Goal: Task Accomplishment & Management: Use online tool/utility

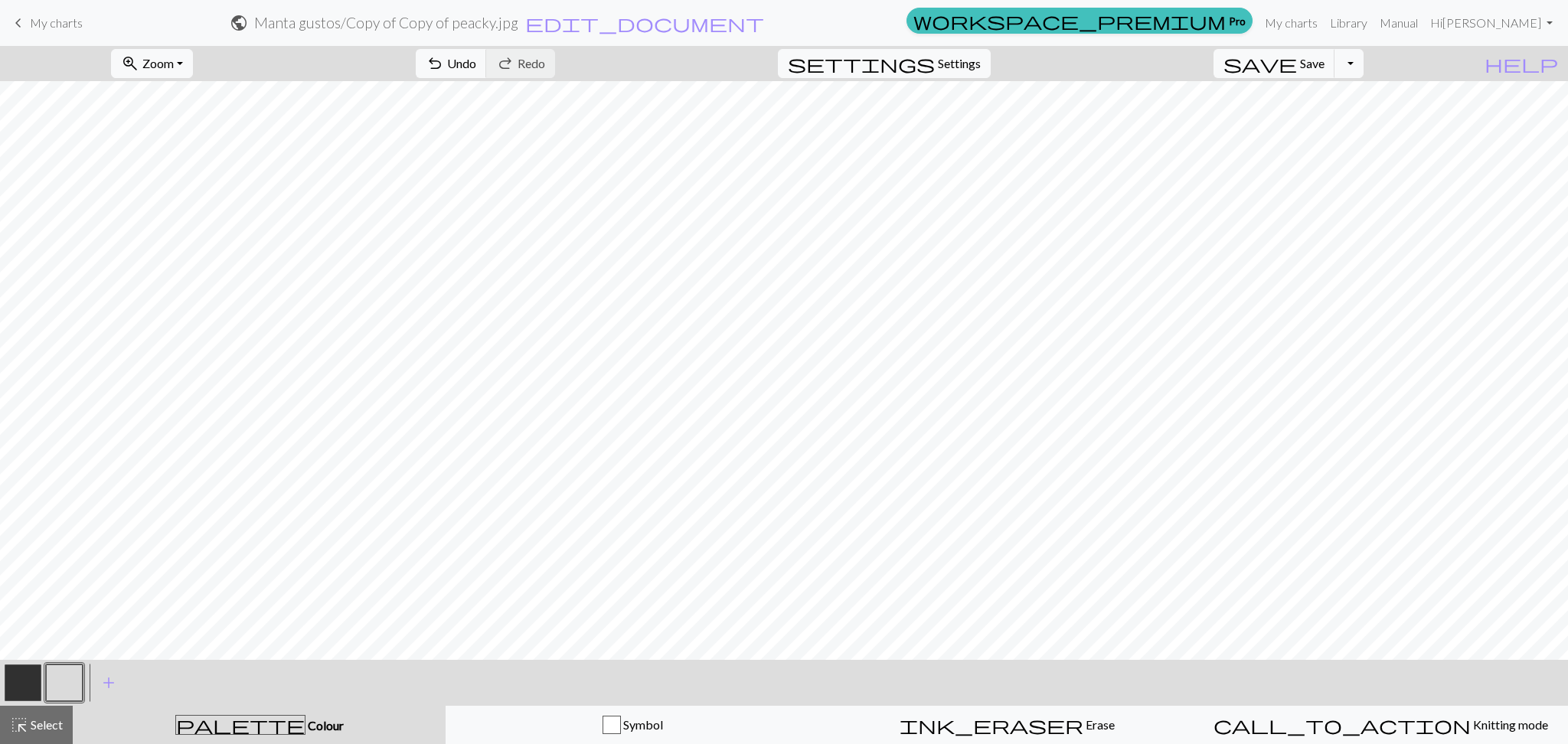
click at [76, 23] on span "My charts" at bounding box center [56, 23] width 53 height 15
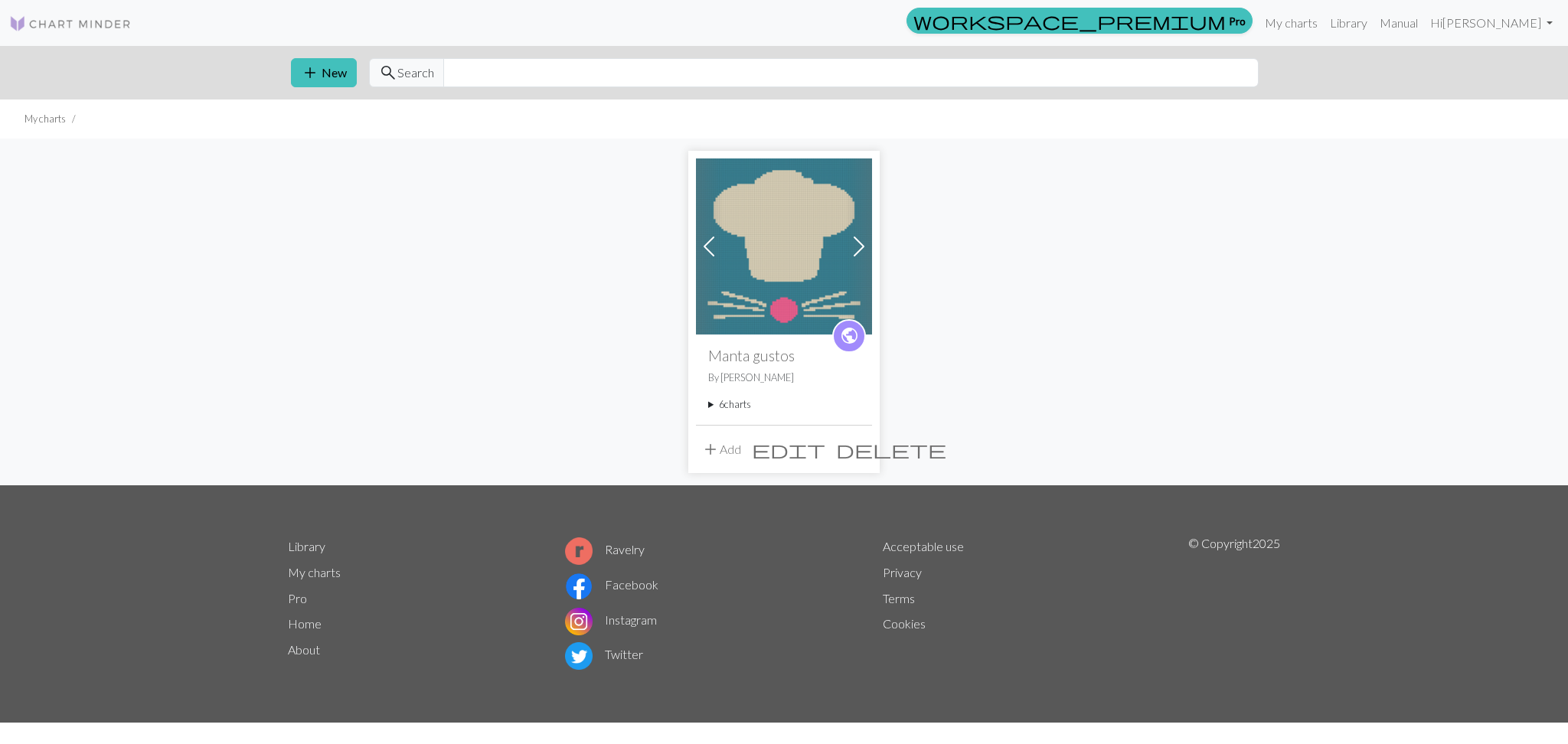
click at [747, 409] on summary "6 charts" at bounding box center [784, 405] width 151 height 15
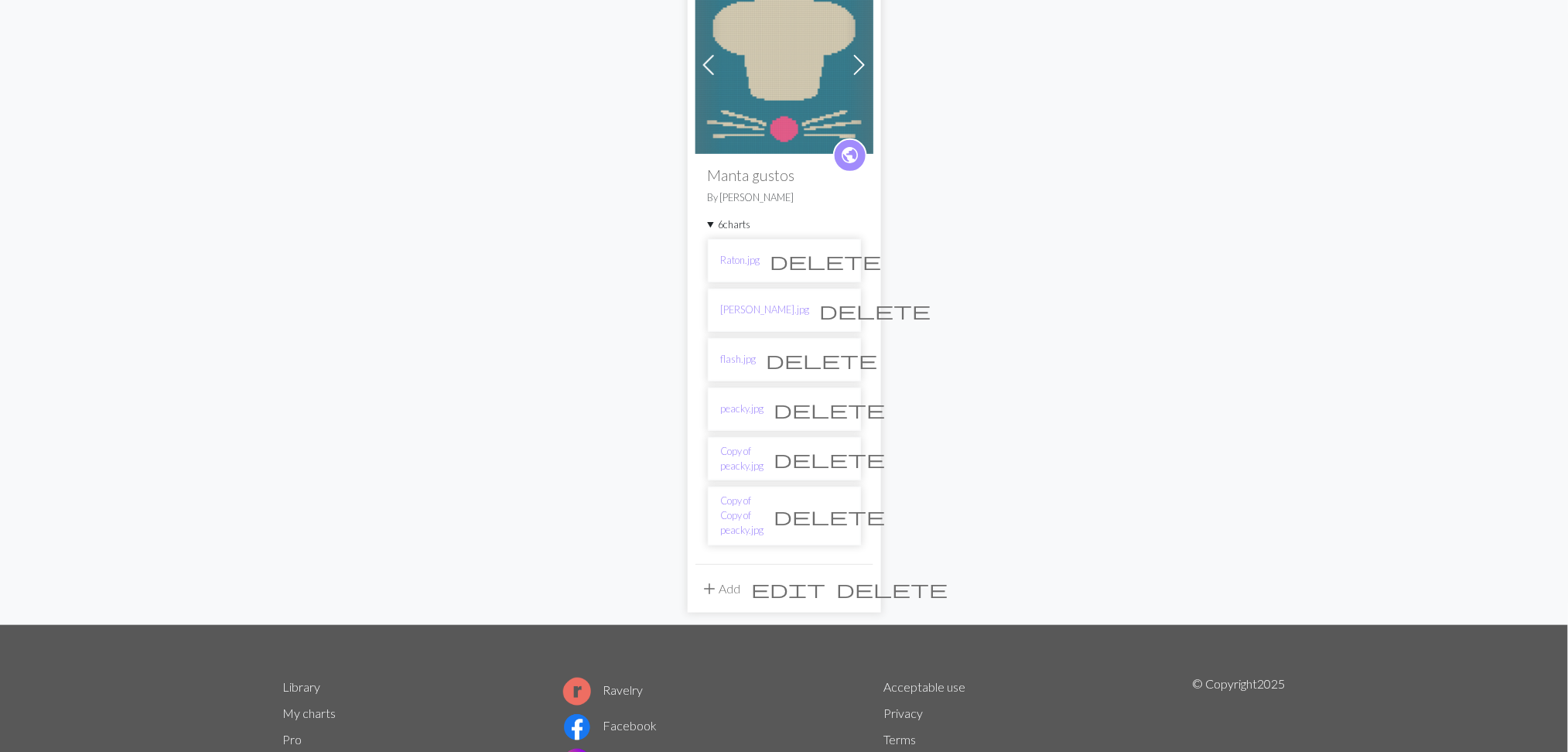
scroll to position [206, 0]
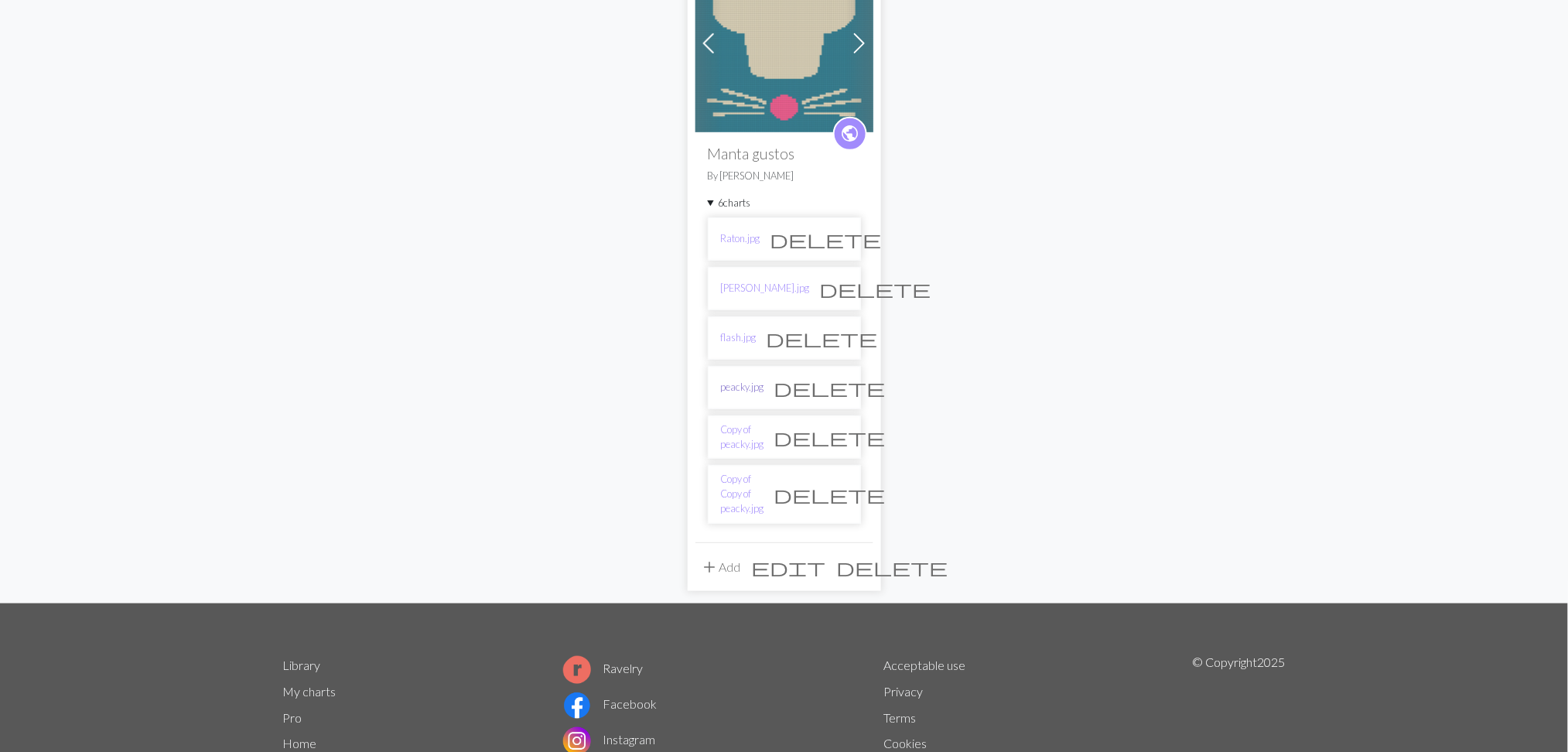
click at [740, 394] on link "peacky.jpg" at bounding box center [742, 387] width 43 height 15
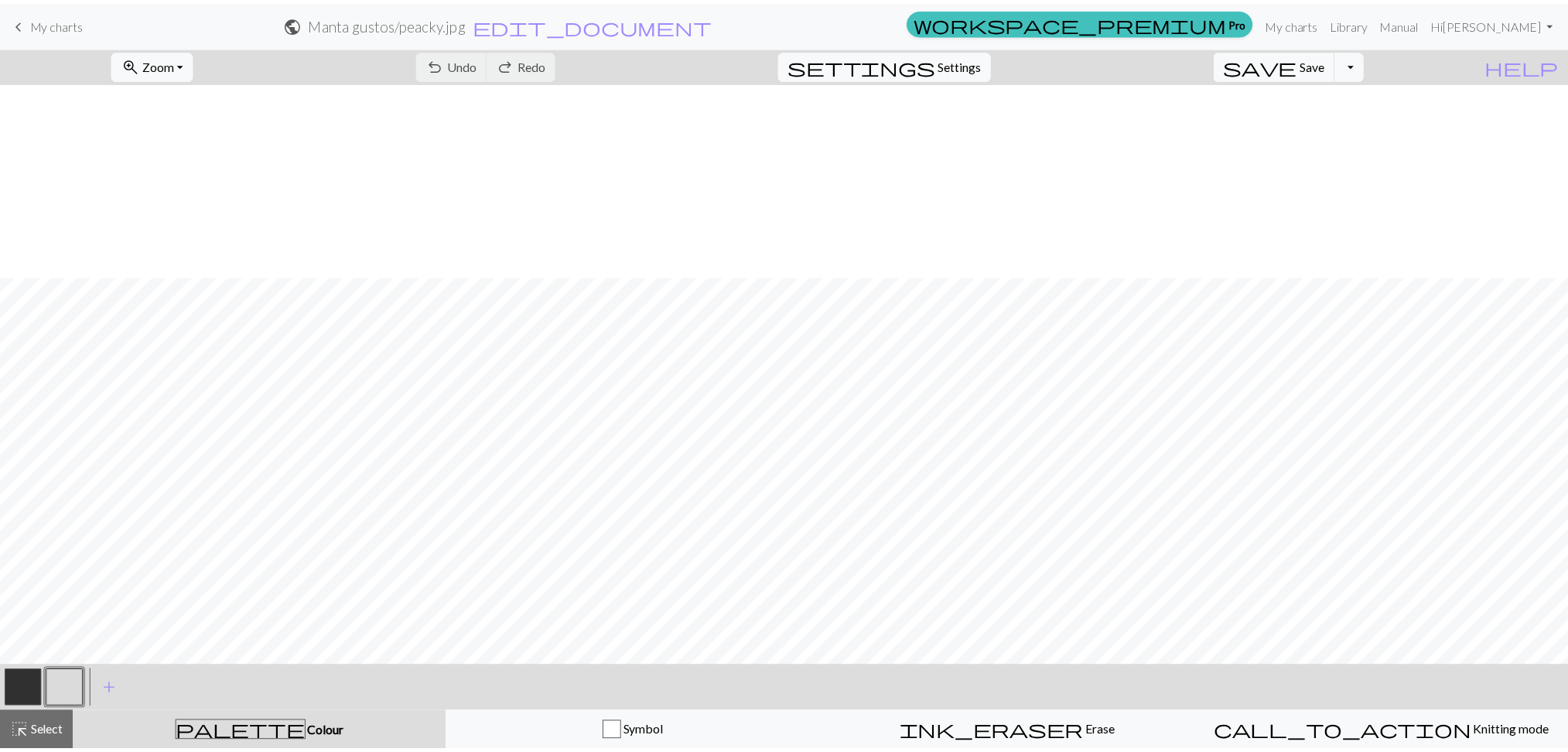
scroll to position [722, 0]
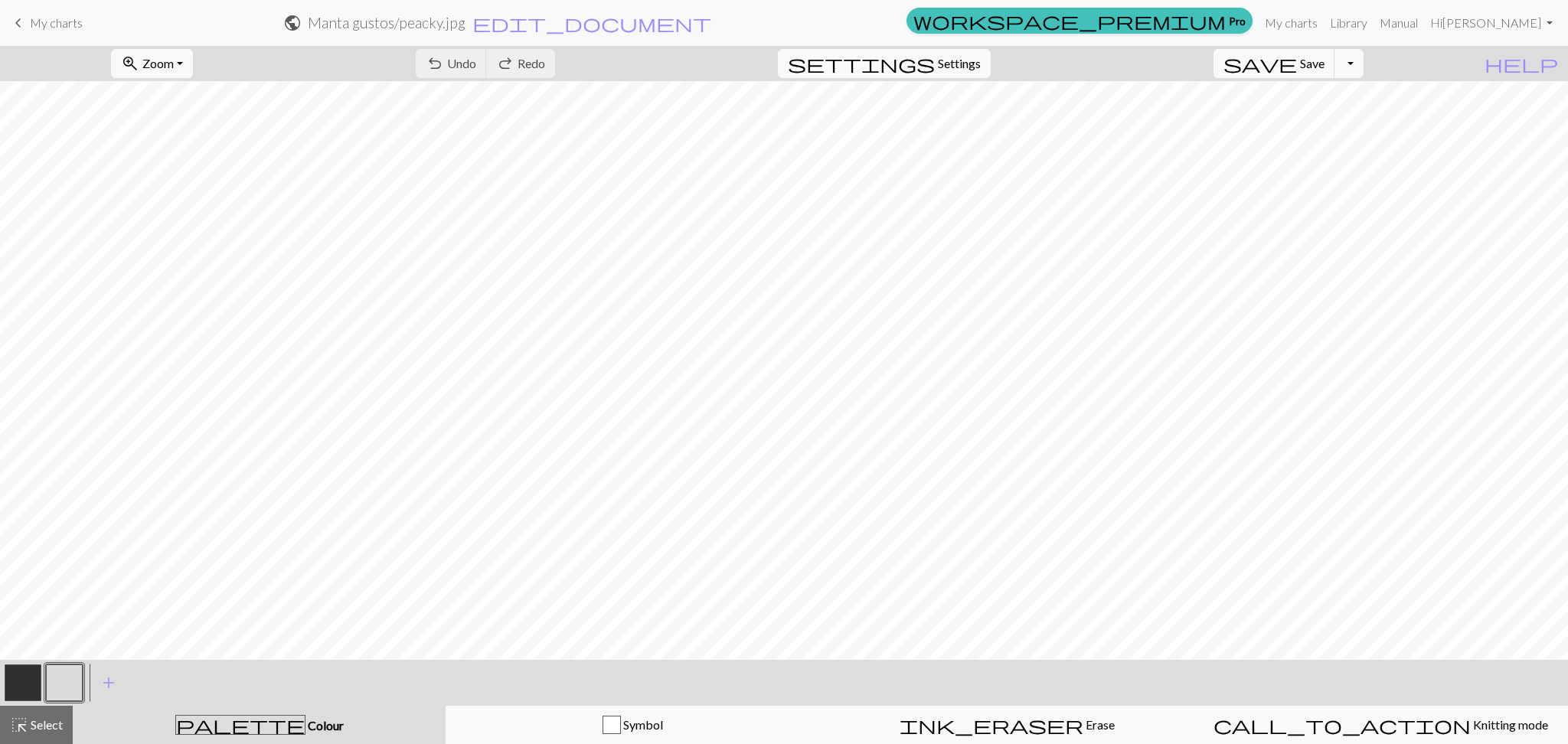
click at [62, 17] on span "My charts" at bounding box center [56, 23] width 53 height 15
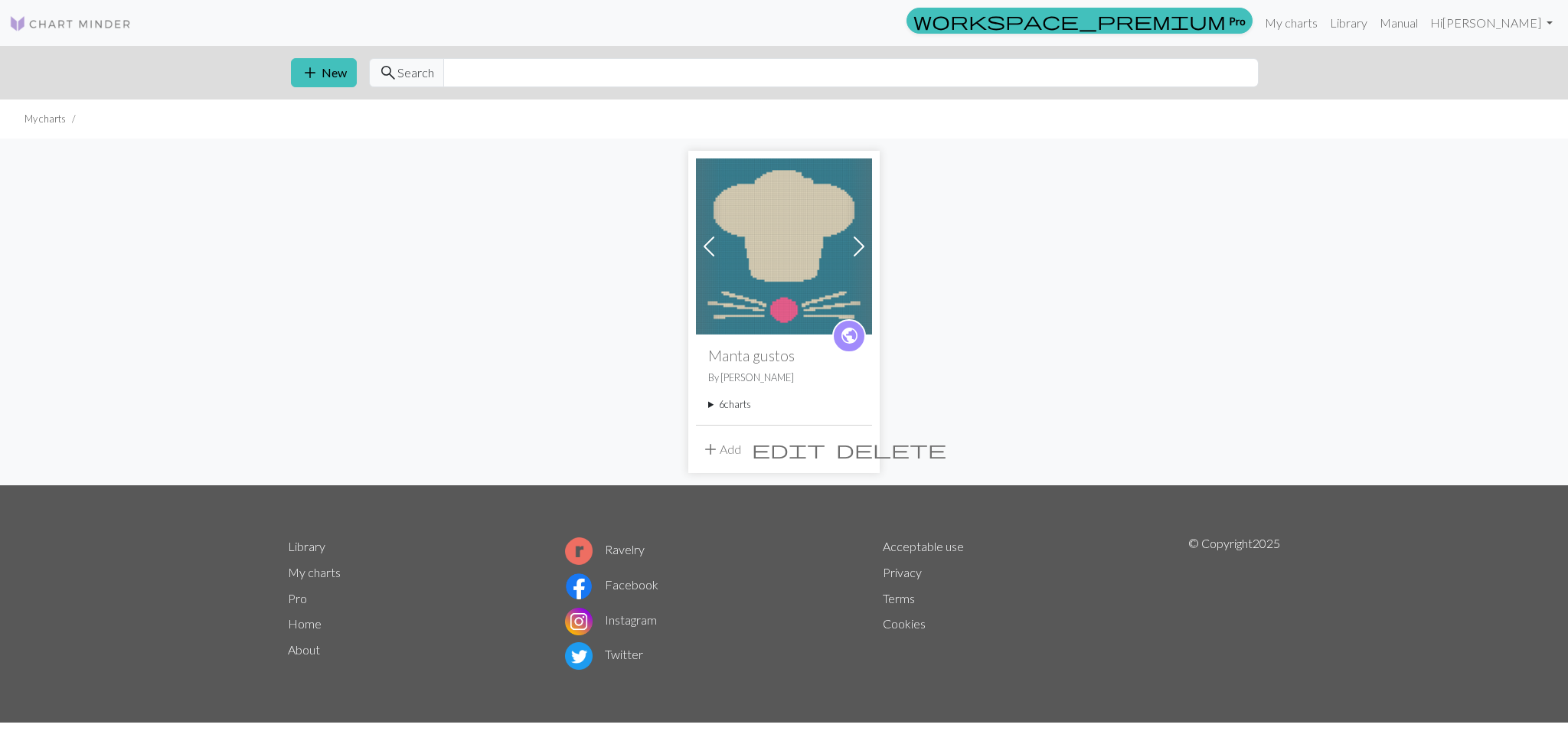
click at [744, 406] on summary "6 charts" at bounding box center [784, 405] width 151 height 15
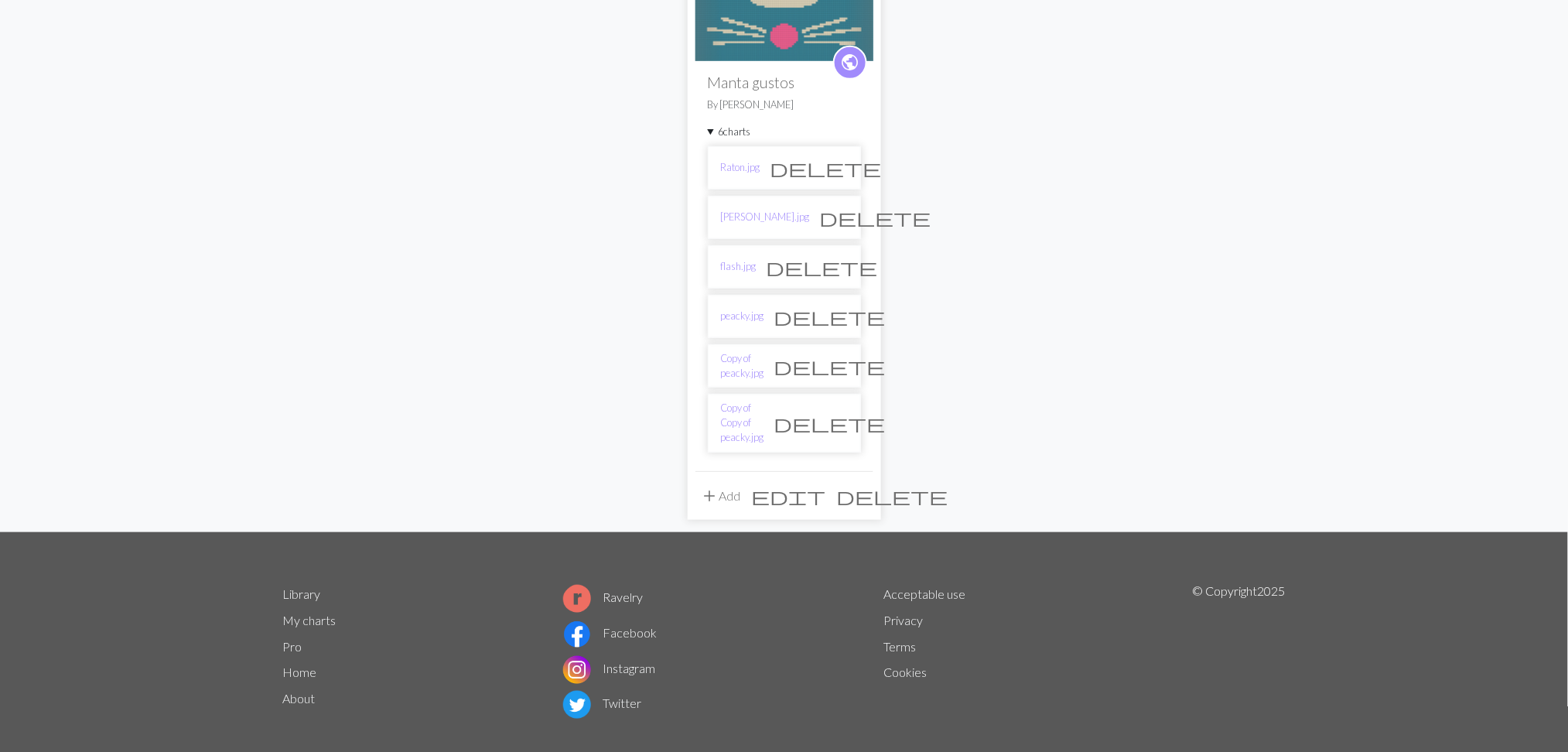
scroll to position [282, 0]
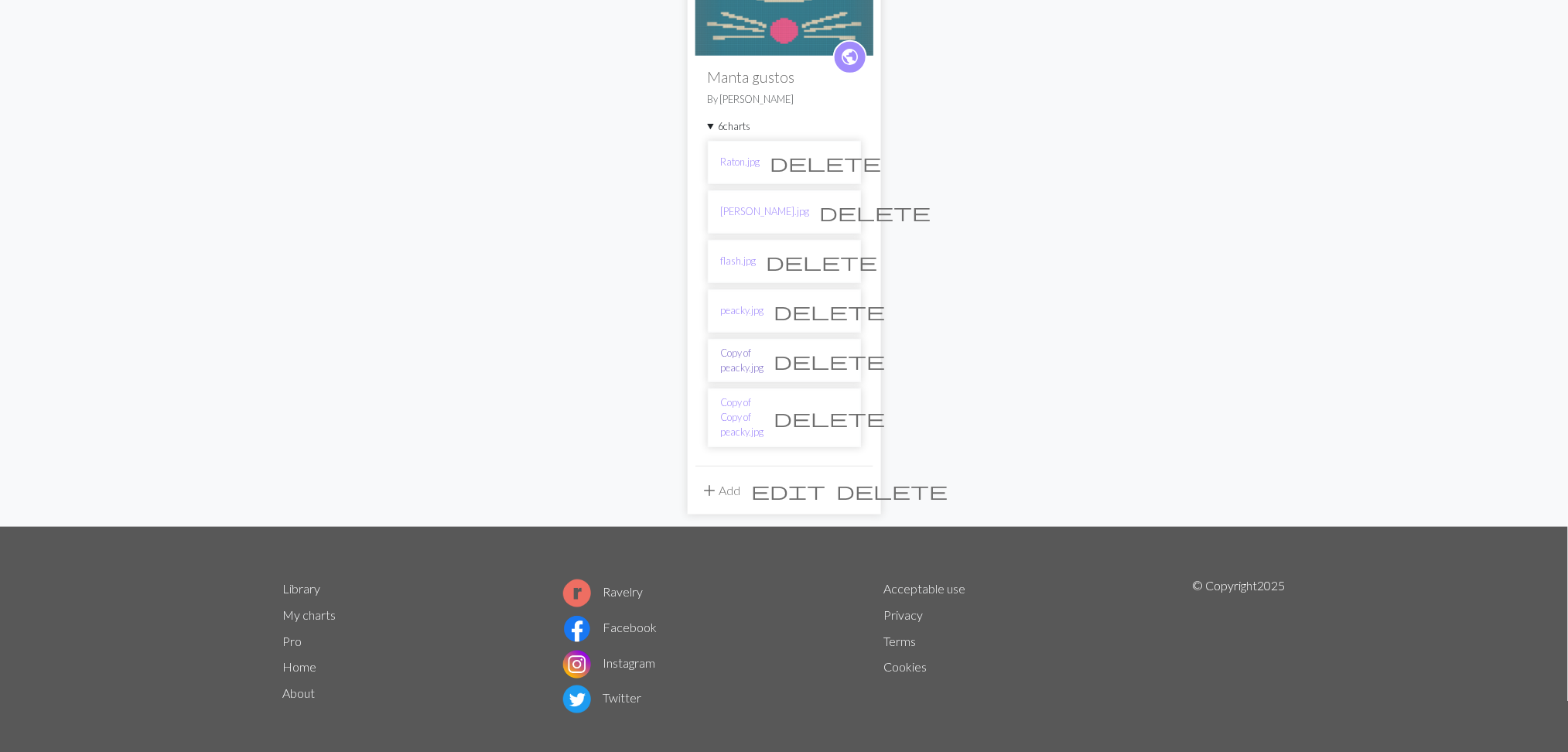
click at [754, 356] on link "Copy of peacky.jpg" at bounding box center [742, 360] width 43 height 29
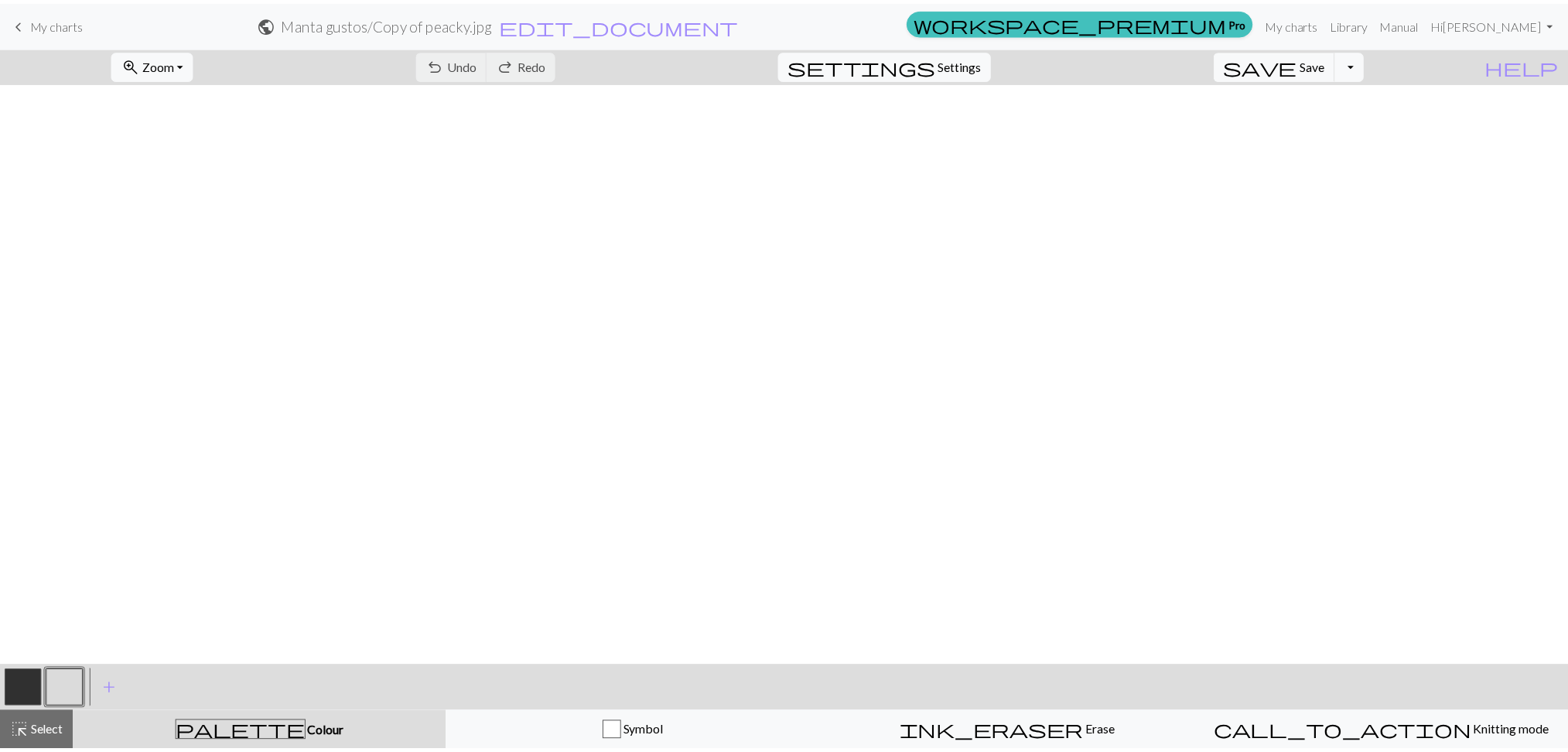
scroll to position [619, 0]
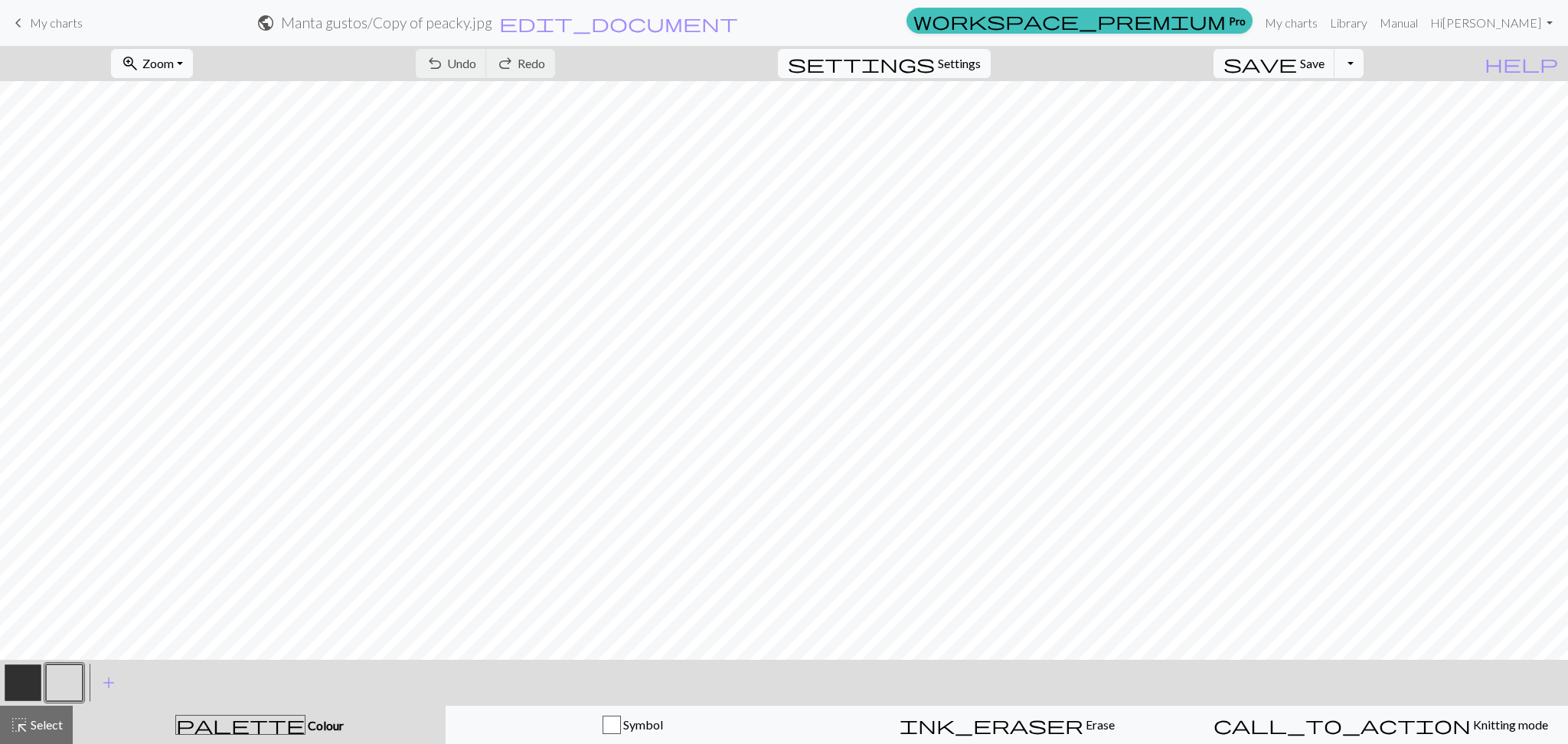
click at [55, 22] on span "My charts" at bounding box center [56, 23] width 53 height 15
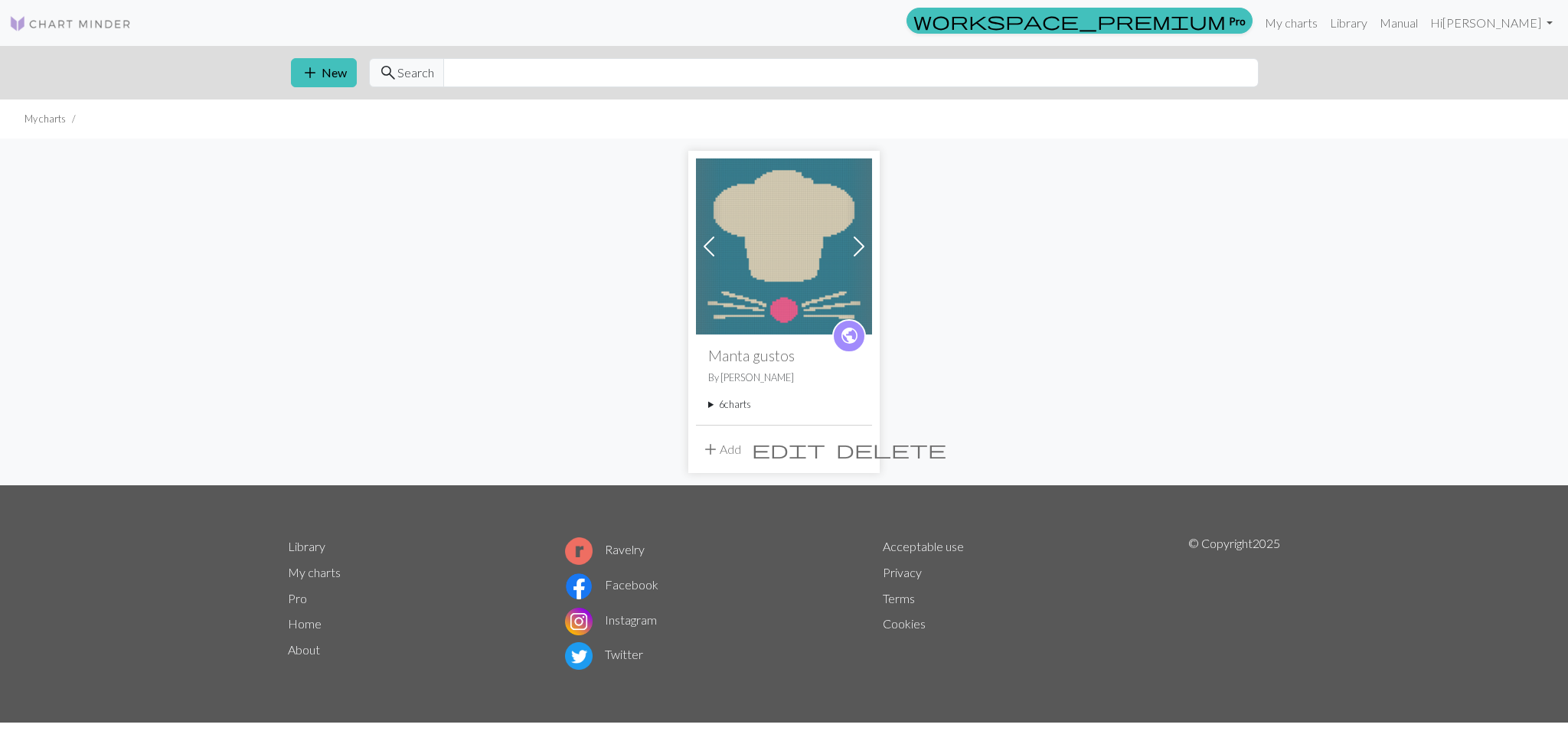
click at [735, 403] on summary "6 charts" at bounding box center [784, 405] width 151 height 15
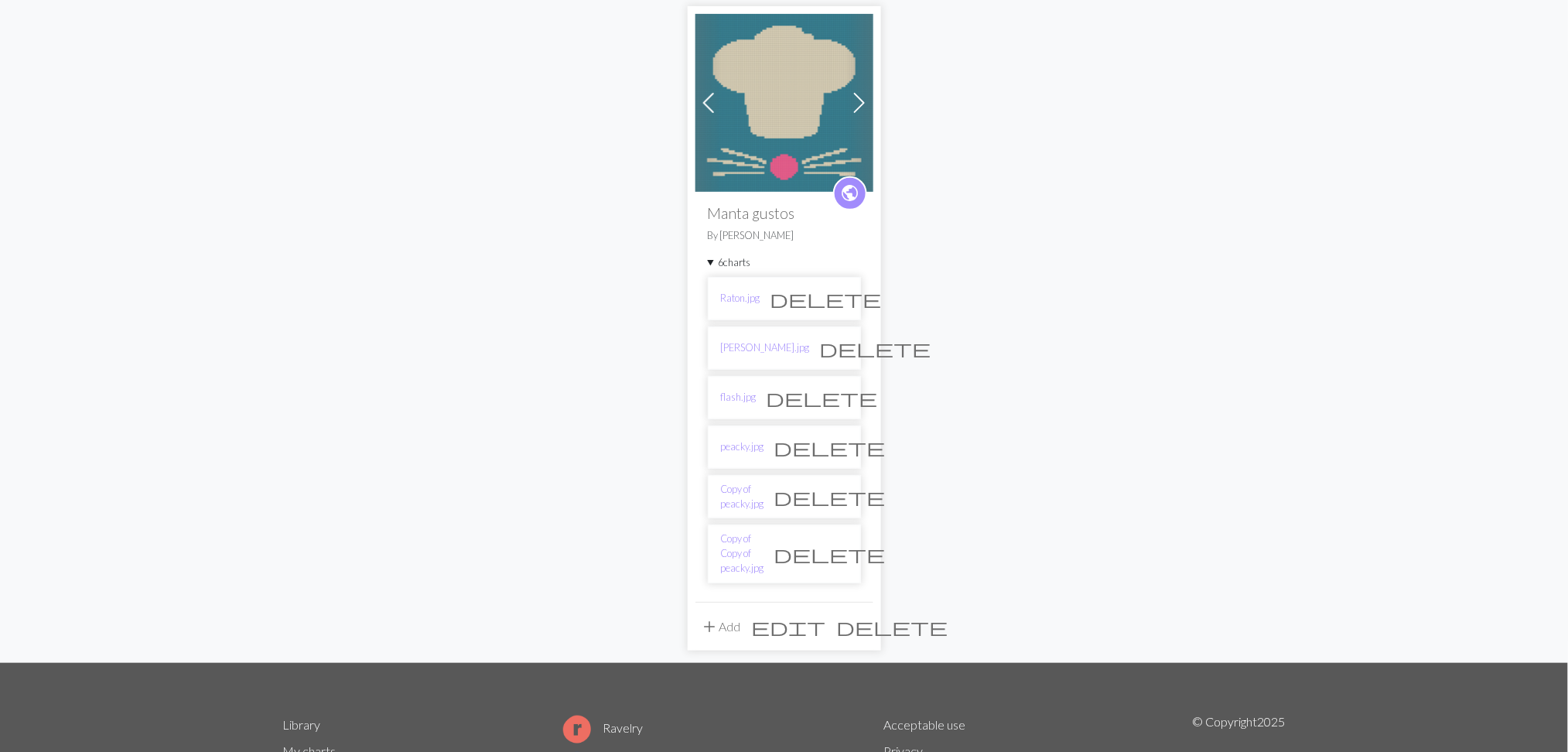
scroll to position [282, 0]
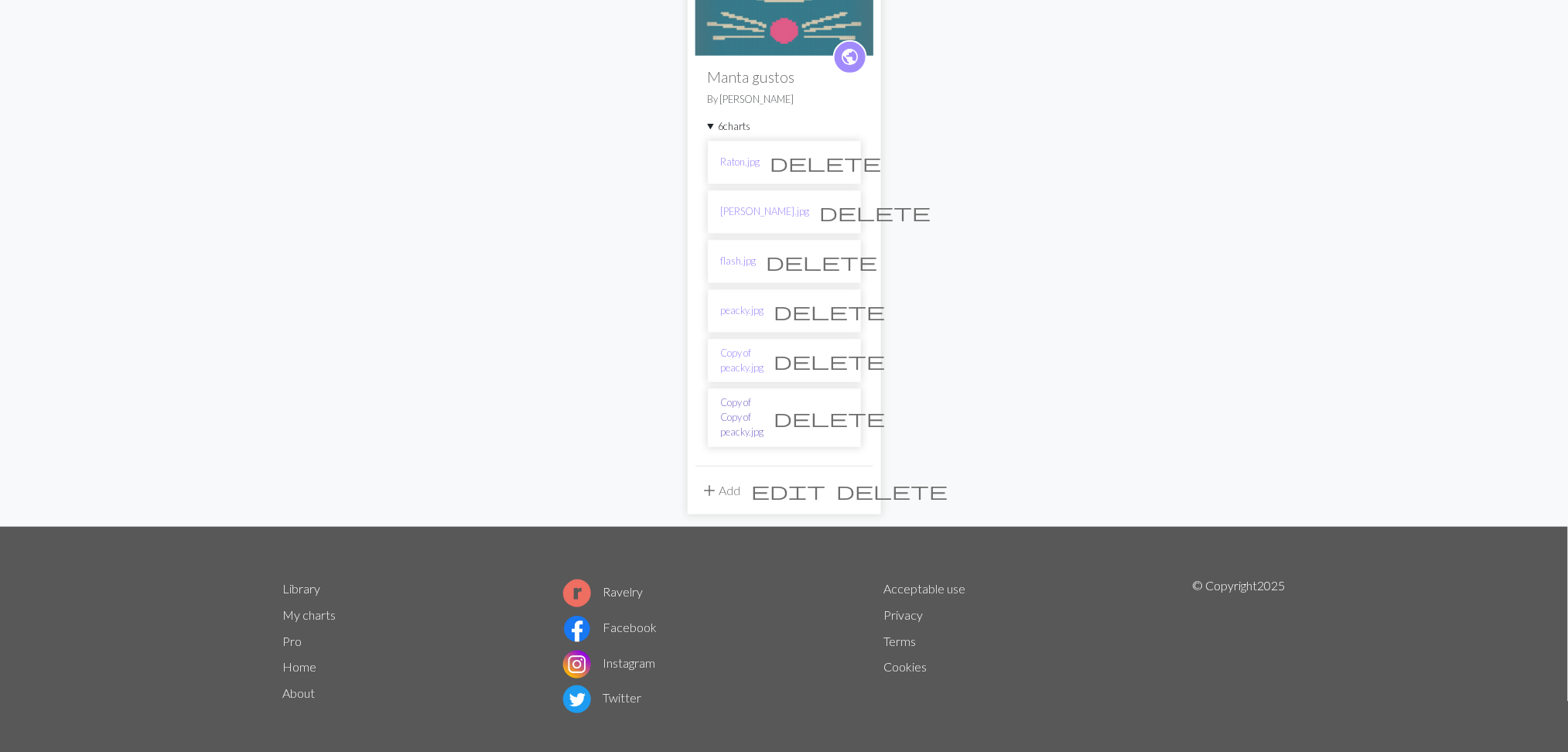
click at [743, 408] on link "Copy of Copy of peacky.jpg" at bounding box center [742, 418] width 43 height 45
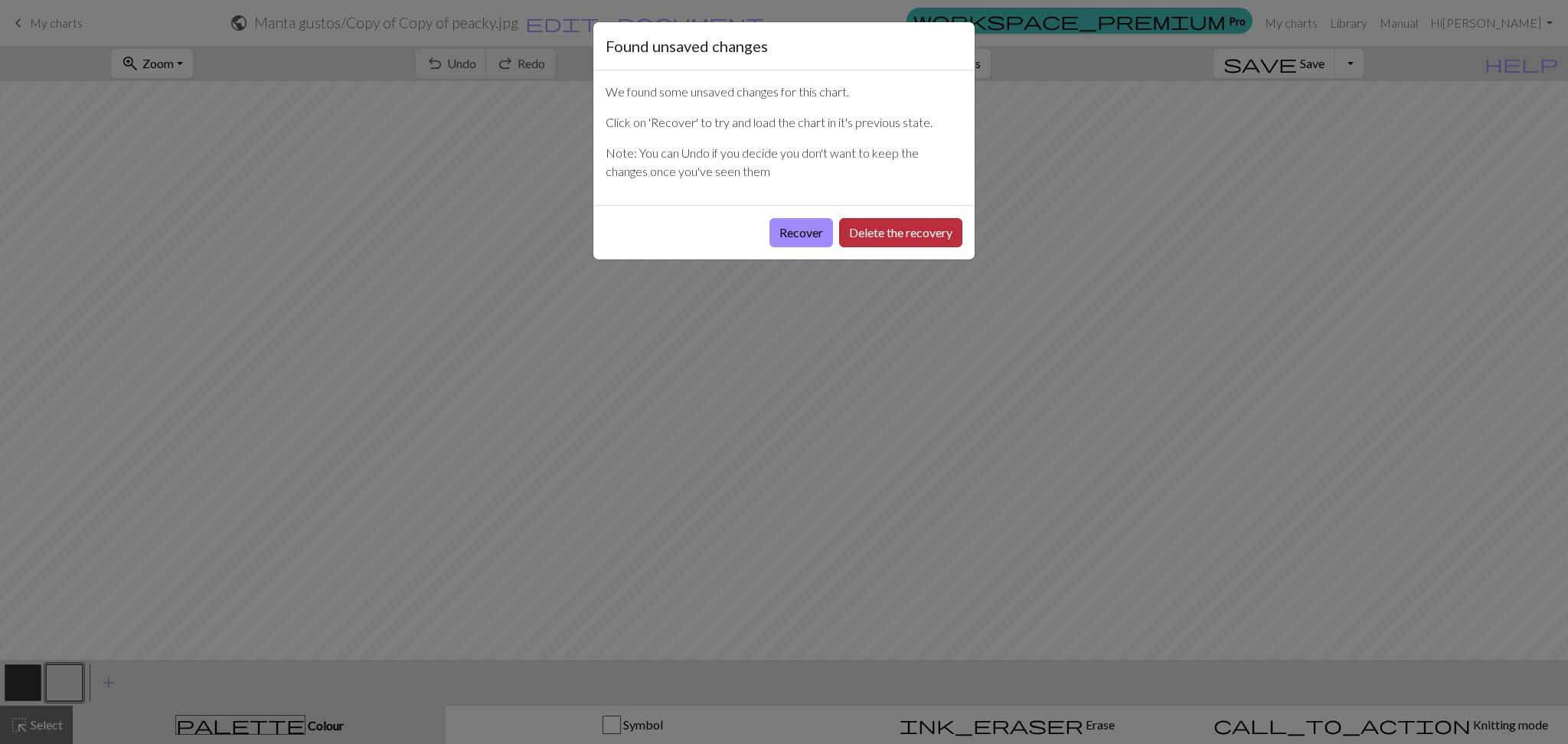
click at [881, 236] on button "Delete the recovery" at bounding box center [901, 232] width 124 height 29
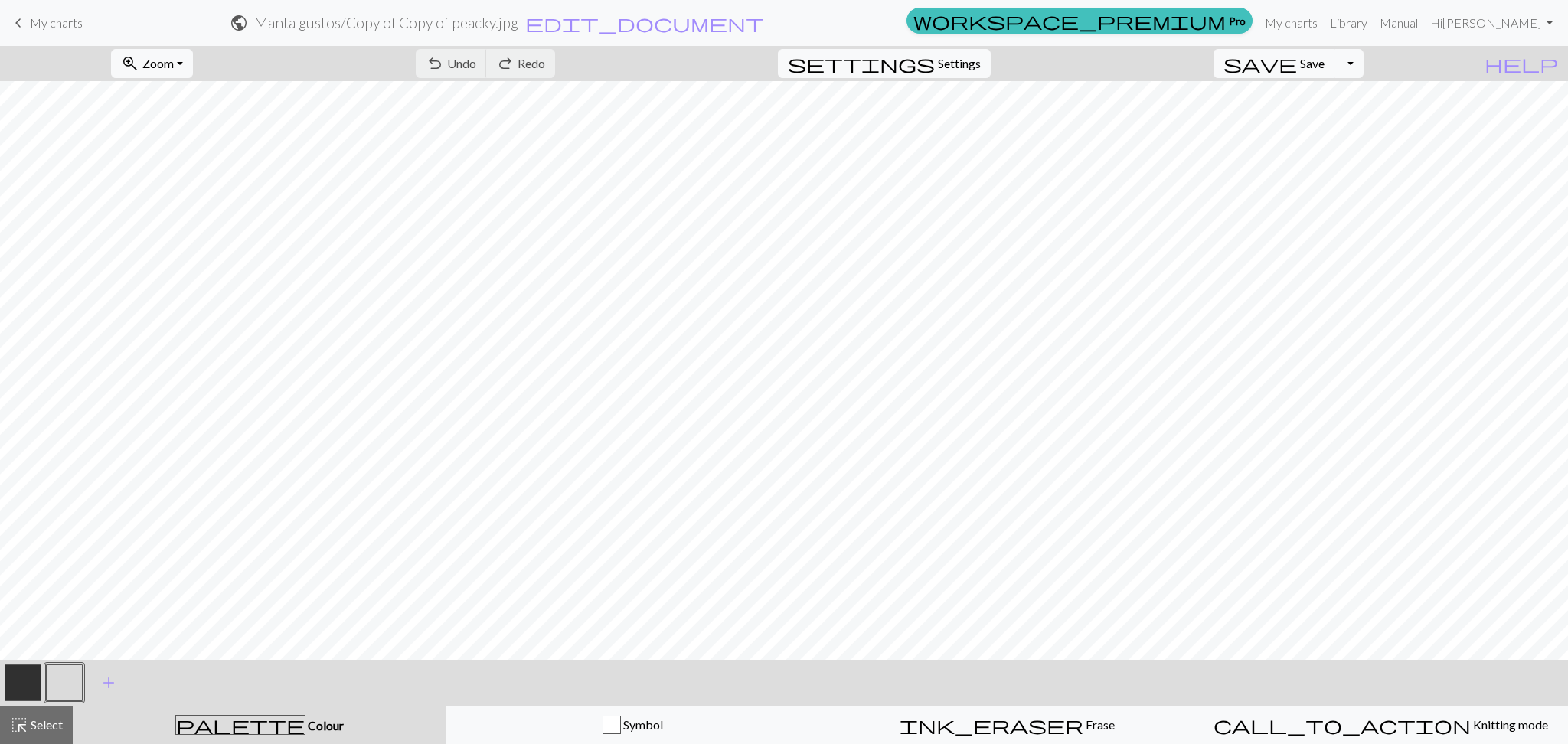
click at [21, 16] on span "keyboard_arrow_left" at bounding box center [18, 23] width 18 height 22
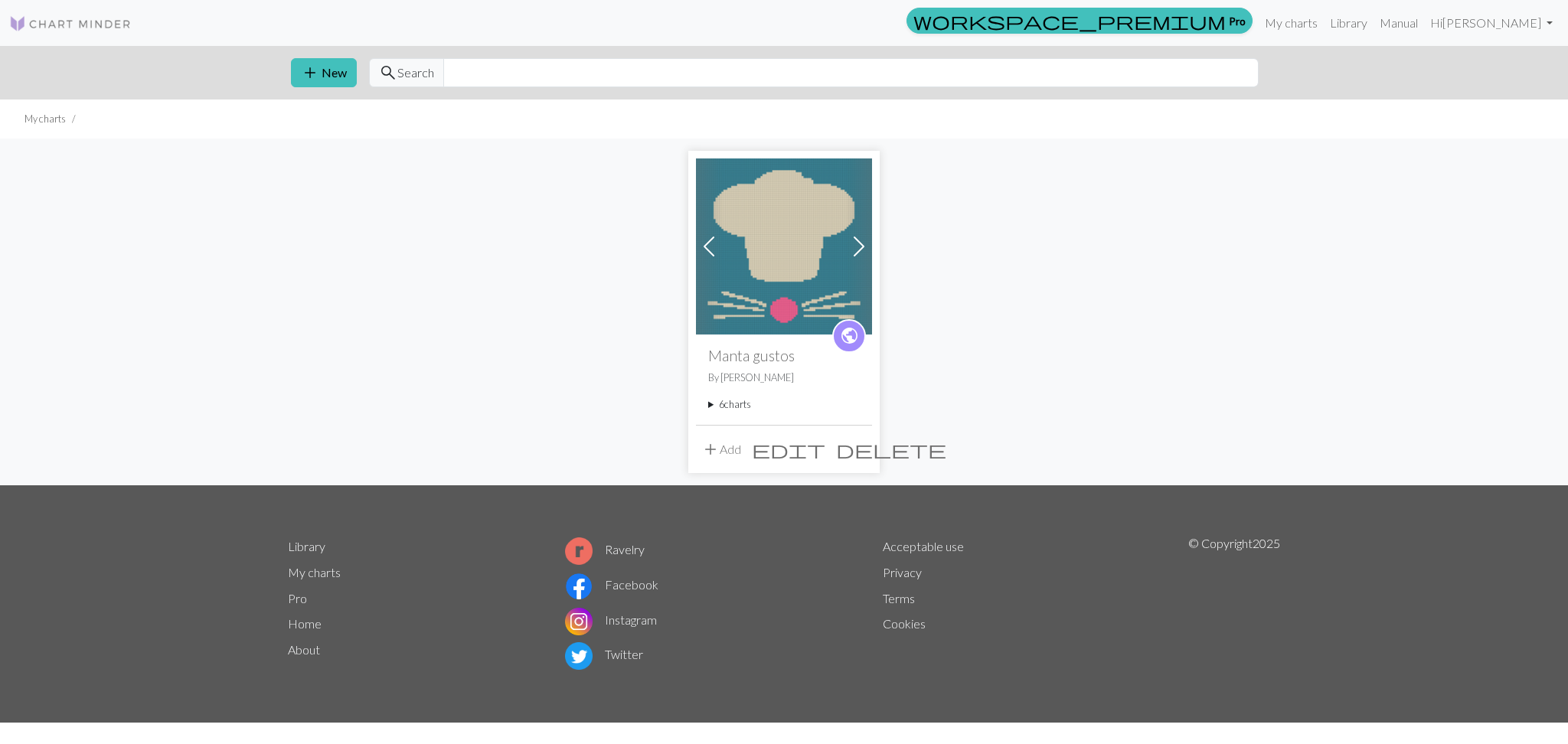
click at [725, 405] on summary "6 charts" at bounding box center [784, 405] width 151 height 15
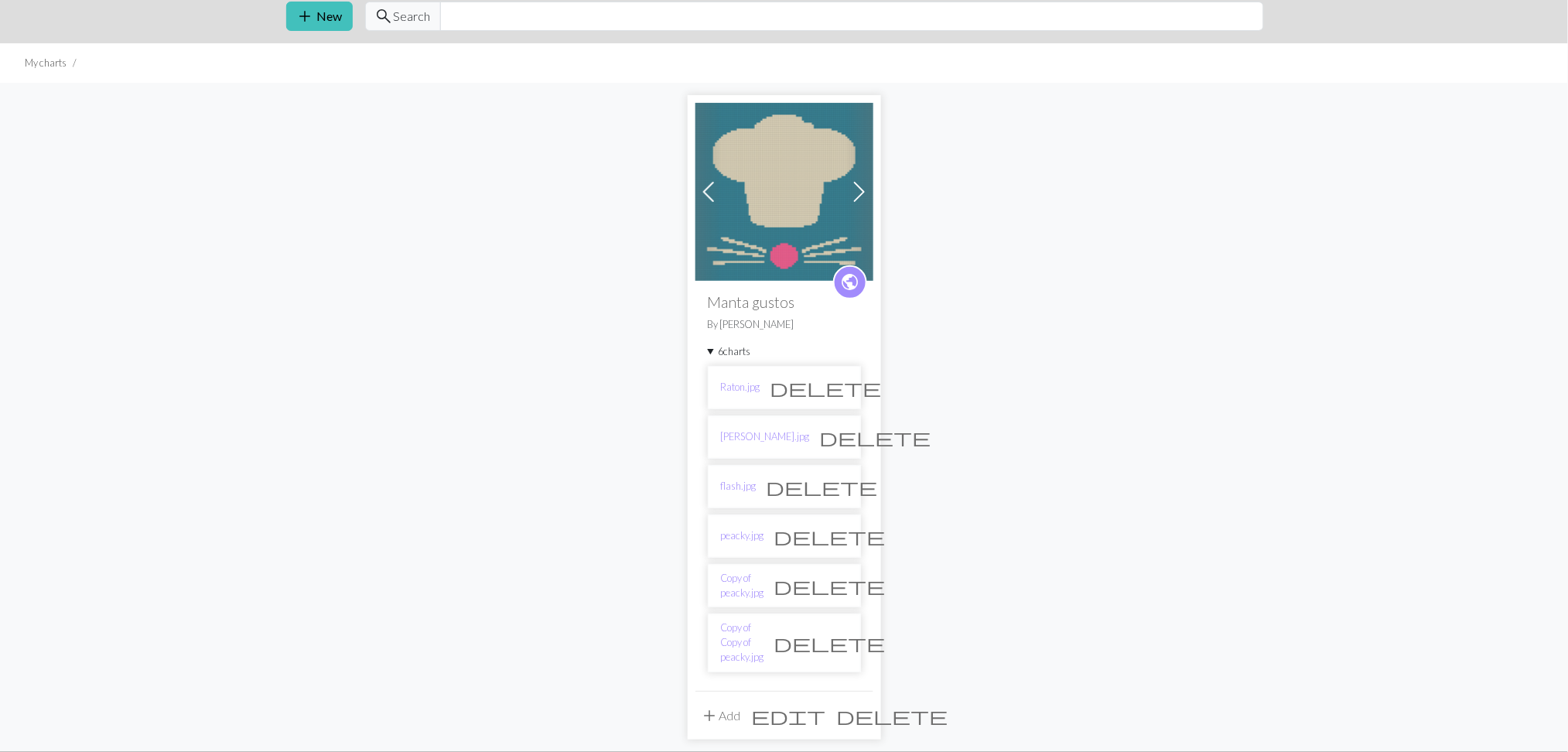
scroll to position [103, 0]
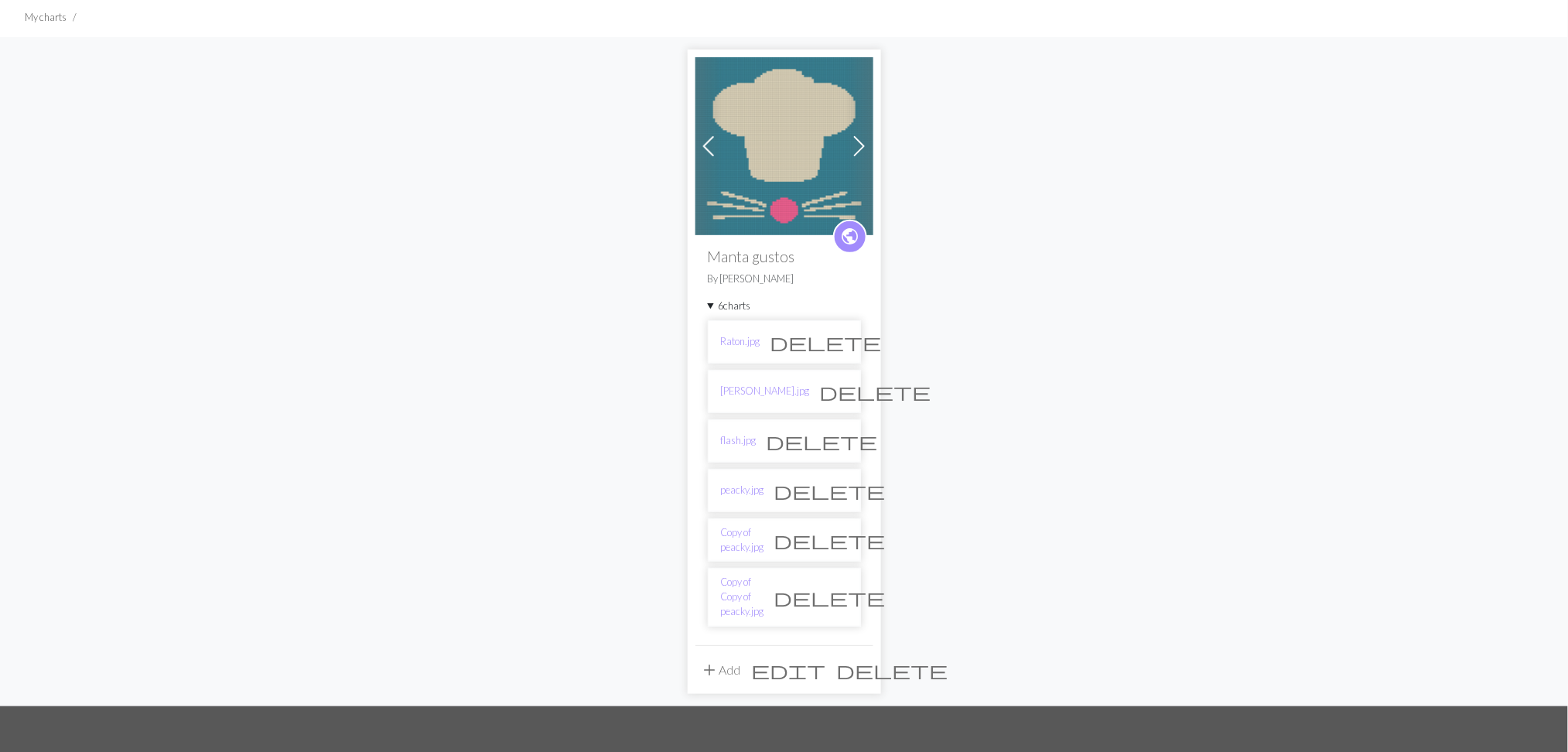
click at [832, 537] on span "delete" at bounding box center [830, 540] width 112 height 22
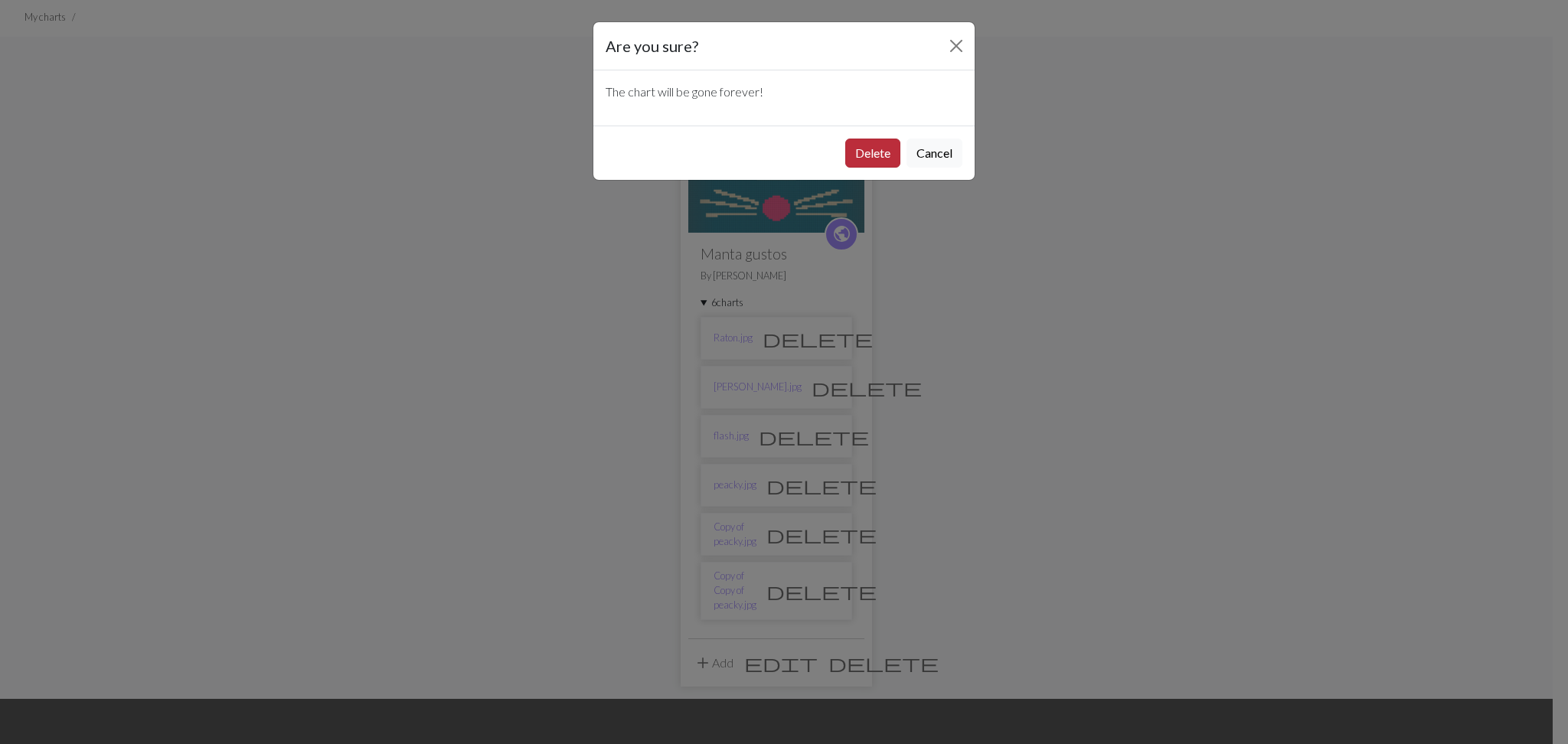
click at [875, 155] on button "Delete" at bounding box center [872, 152] width 55 height 29
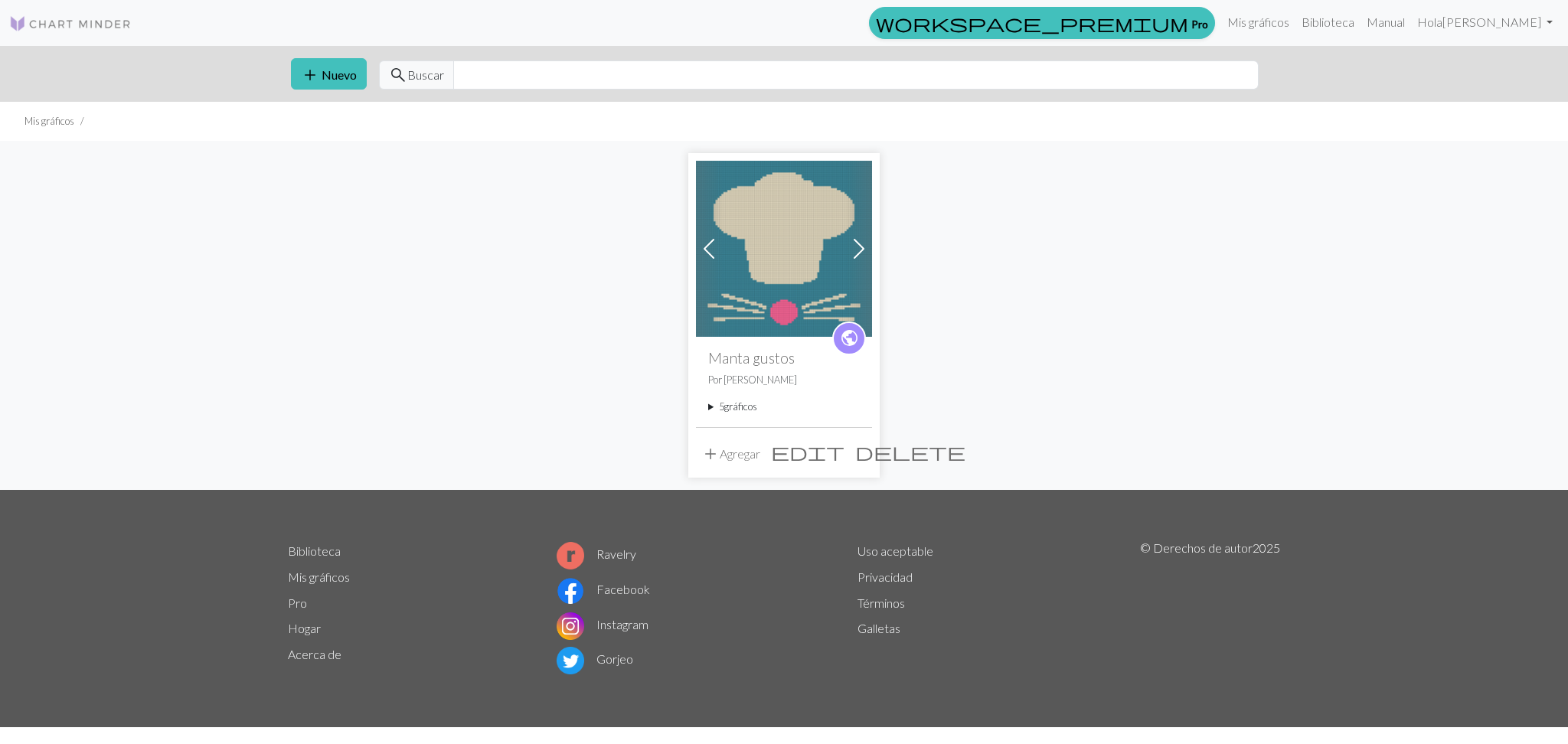
click at [718, 398] on div "public Manta gustos Por [PERSON_NAME] 5 gráficos Ratón.jpg delete [PERSON_NAME]…" at bounding box center [784, 381] width 176 height 90
click at [742, 413] on summary "5 gráficos" at bounding box center [784, 406] width 151 height 15
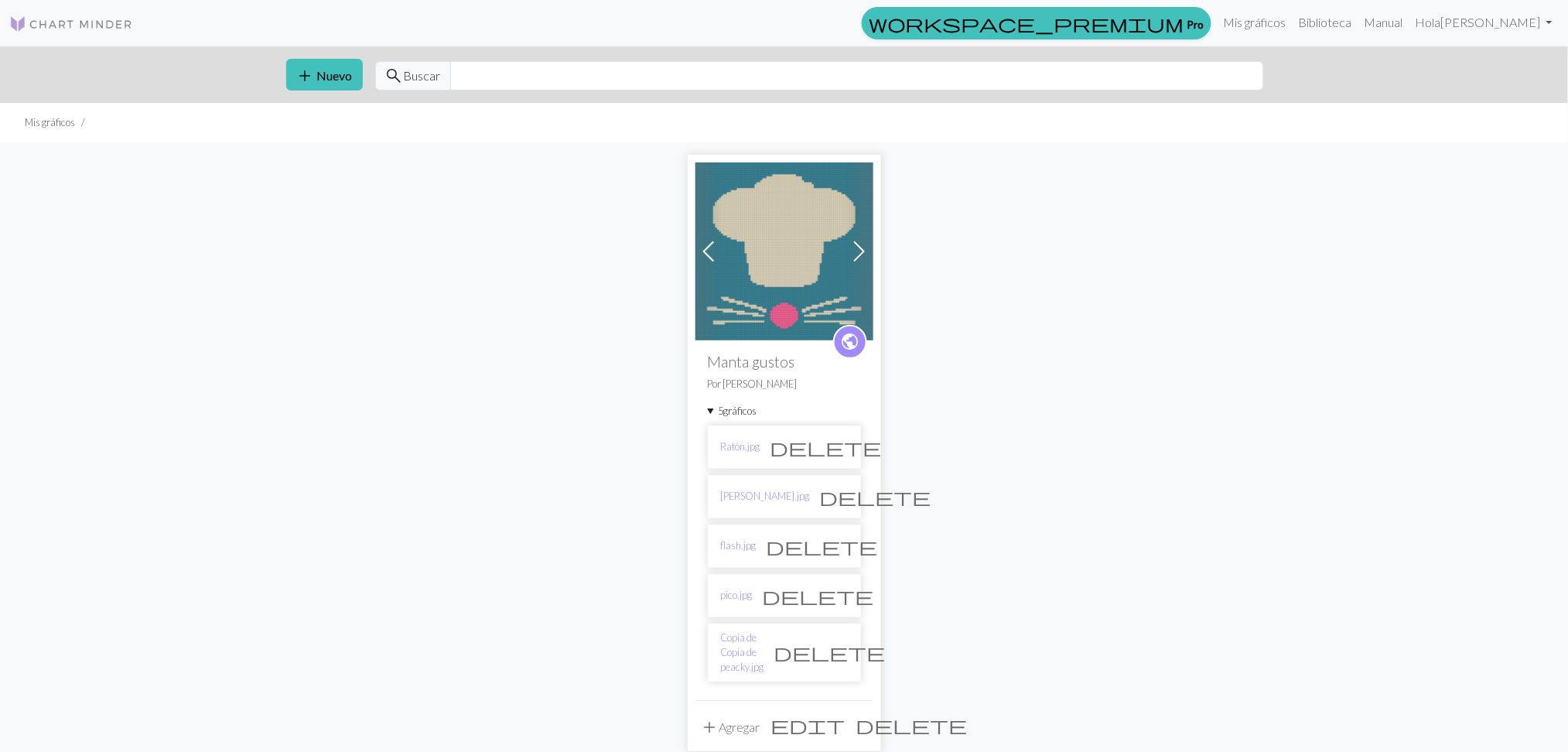
scroll to position [103, 0]
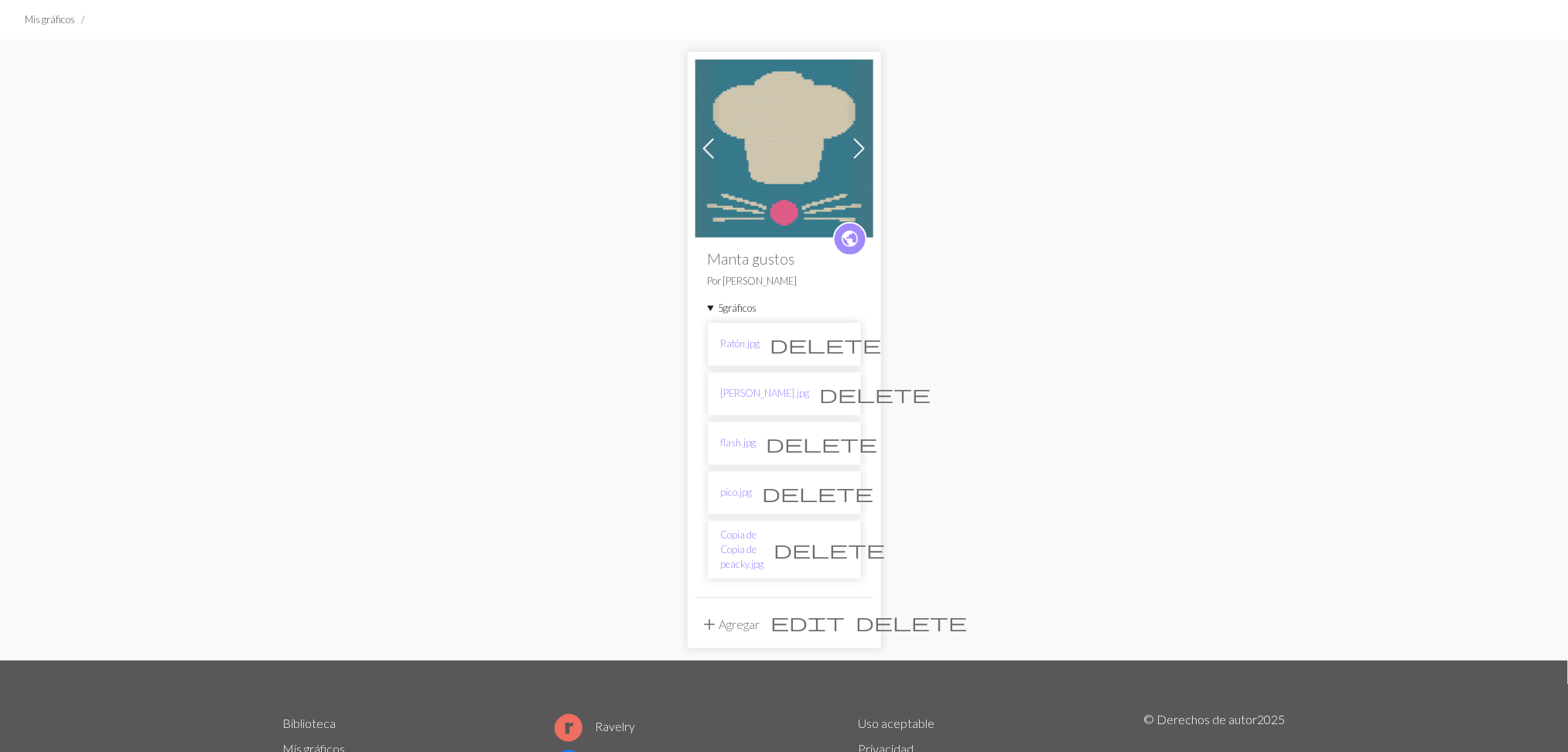
click at [835, 538] on span "delete" at bounding box center [830, 549] width 112 height 22
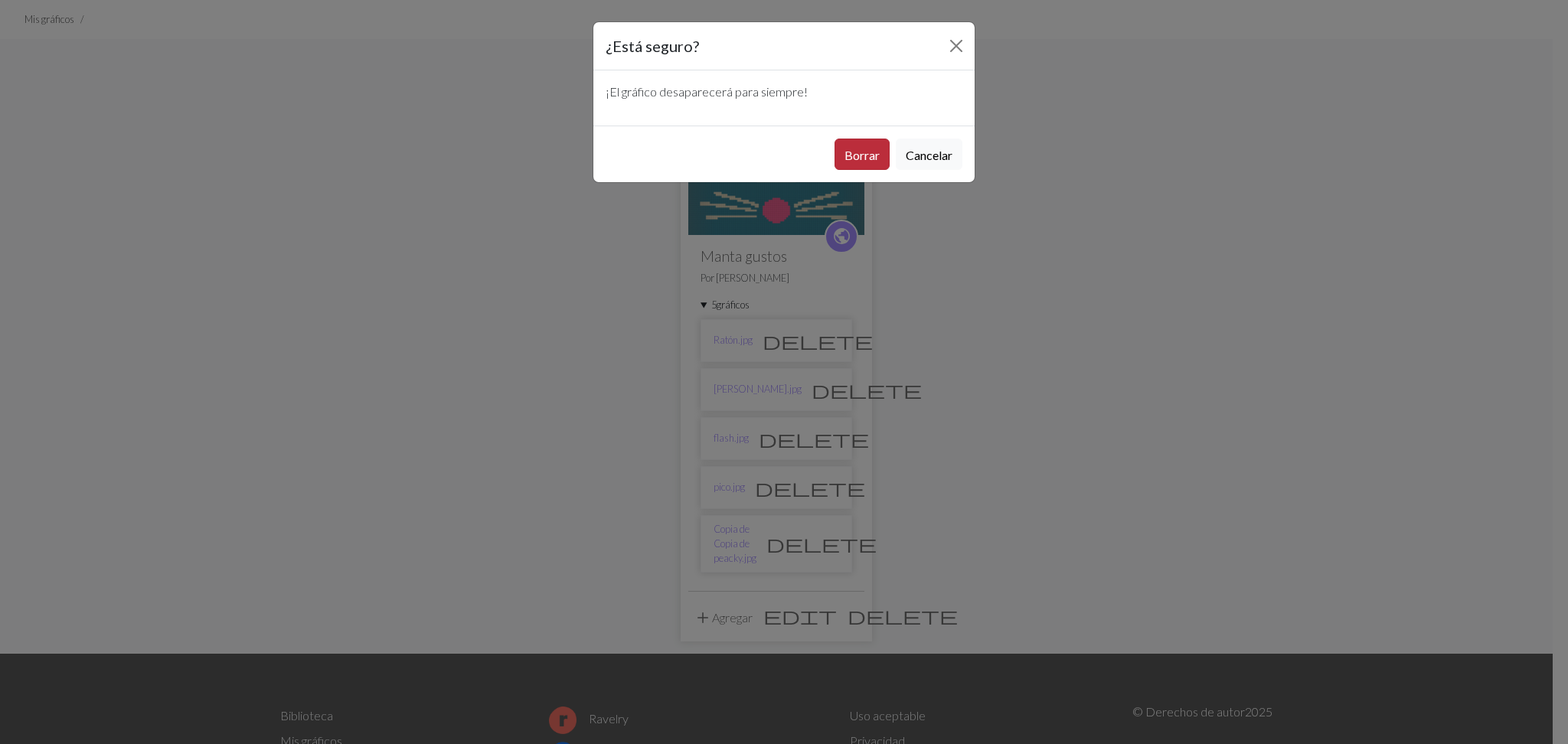
click at [868, 151] on font "Borrar" at bounding box center [861, 155] width 35 height 15
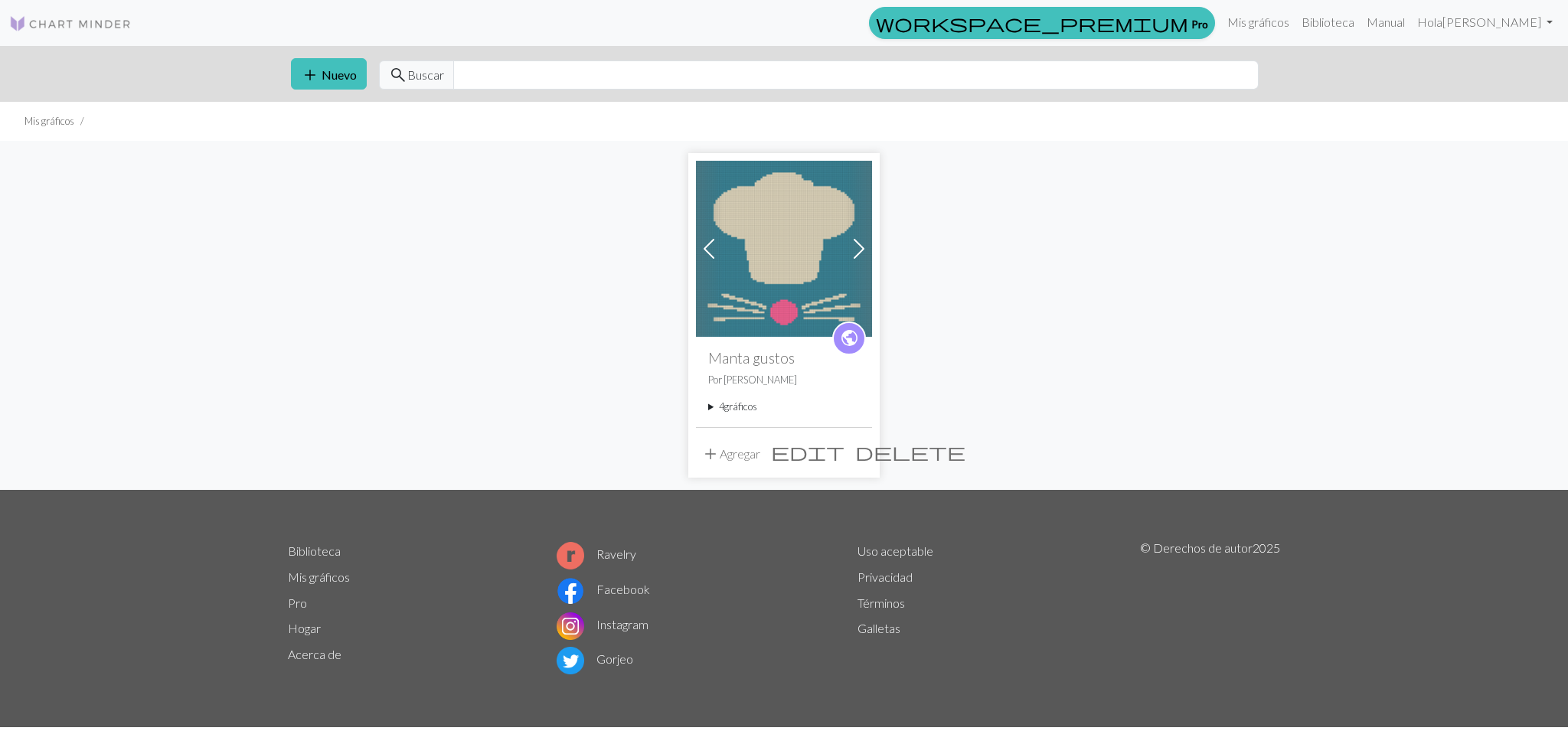
click at [99, 22] on img at bounding box center [70, 23] width 123 height 18
click at [727, 416] on div "public Manta gustos Por Gabriela 4 gráficos Ratón.jpg delete Alicia.jpg delete …" at bounding box center [784, 381] width 176 height 90
click at [735, 408] on font "gráficos" at bounding box center [740, 406] width 33 height 12
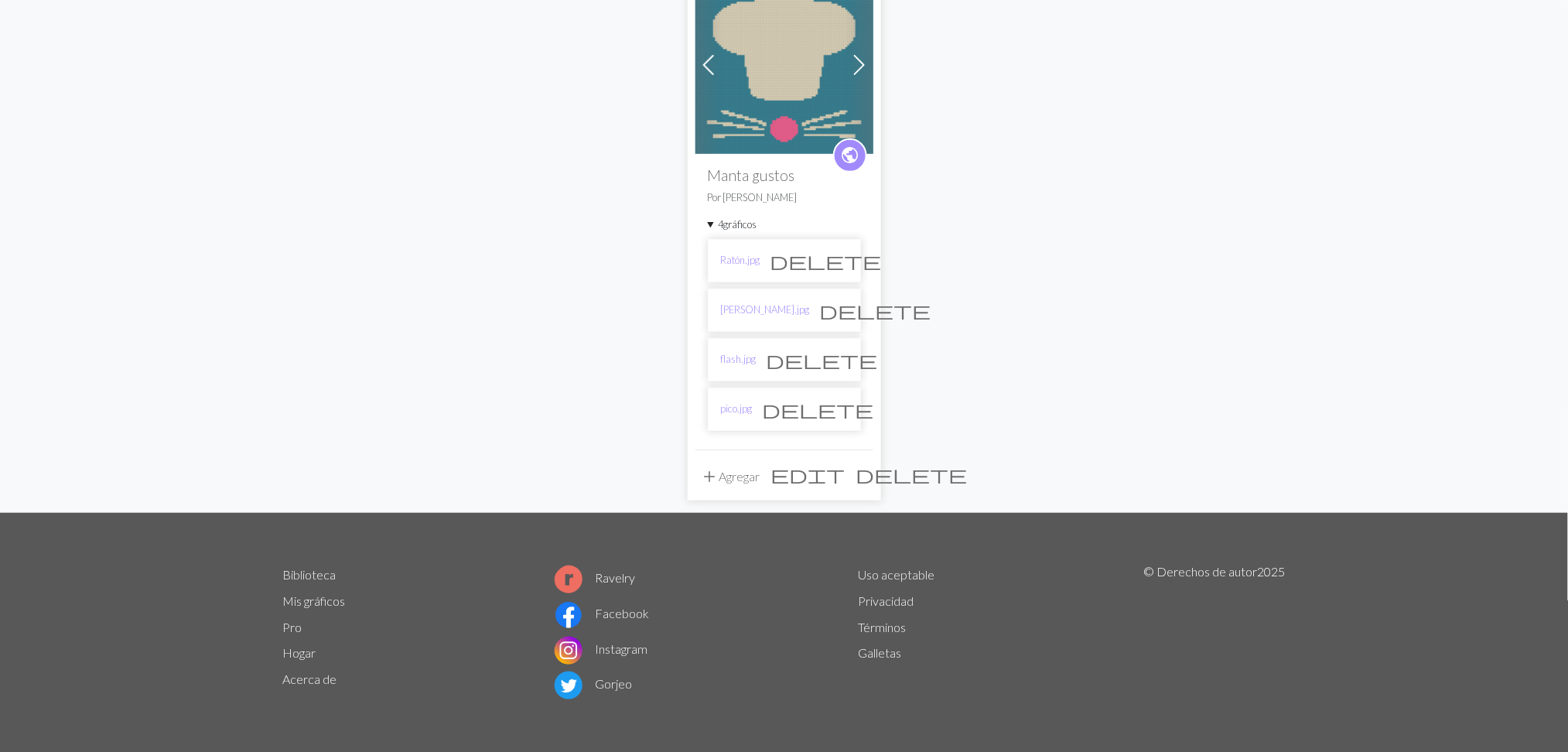
scroll to position [188, 0]
click at [734, 414] on link "pico.jpg" at bounding box center [737, 408] width 32 height 15
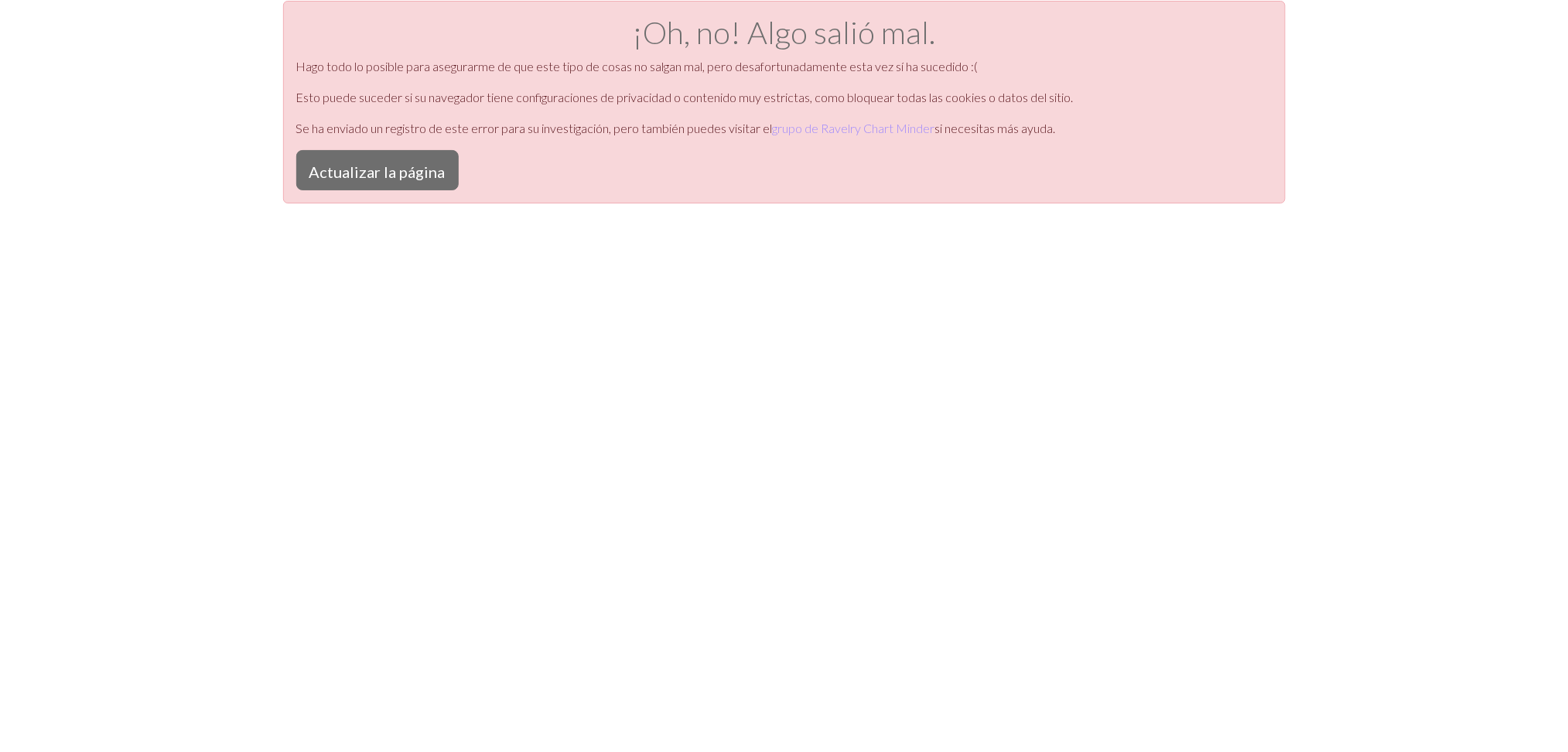
scroll to position [6, 0]
click at [365, 177] on font "Actualizar la página" at bounding box center [377, 171] width 136 height 18
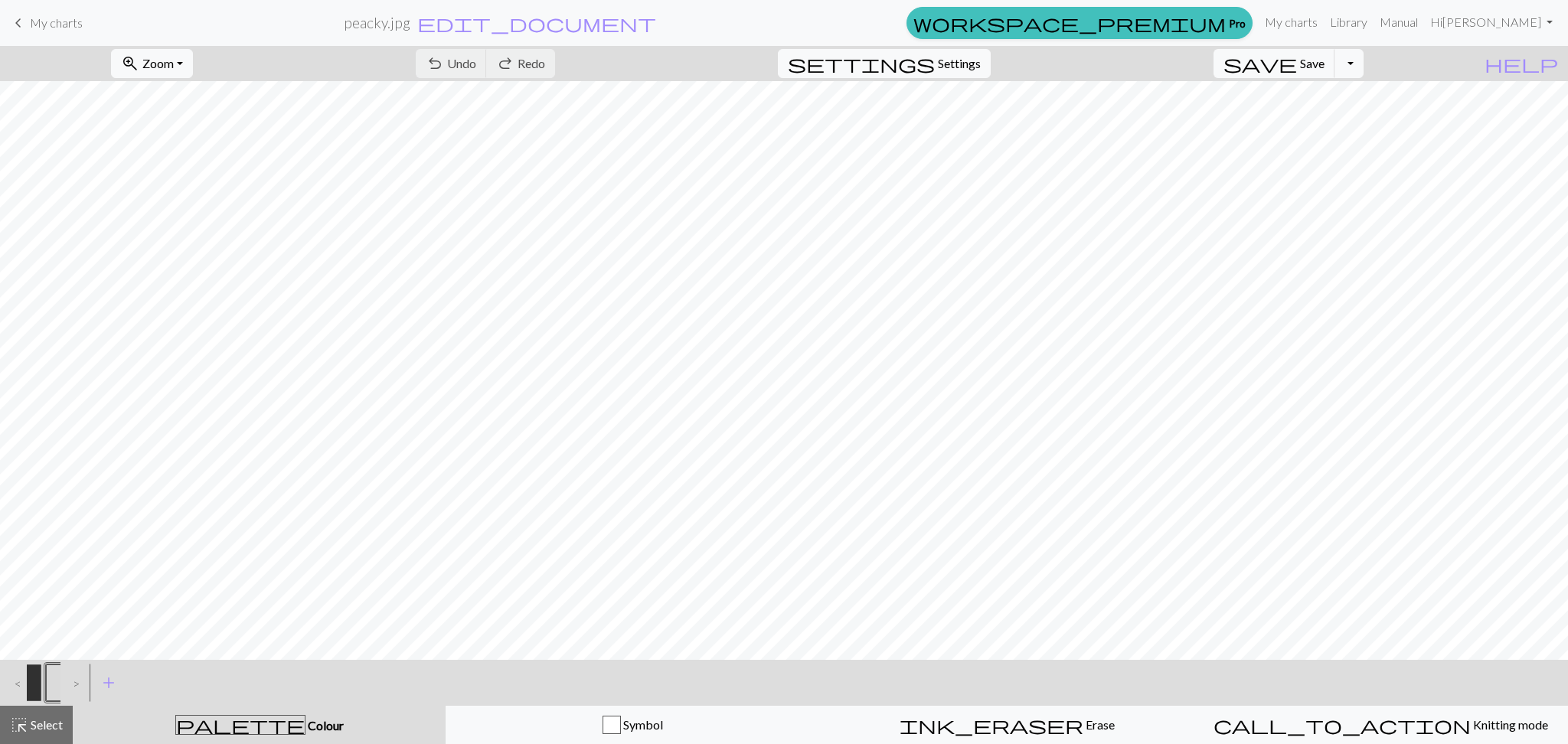
click at [61, 37] on div "keyboard_arrow_left My charts peacky.jpg edit_document Edit settings workspace_…" at bounding box center [784, 23] width 1568 height 32
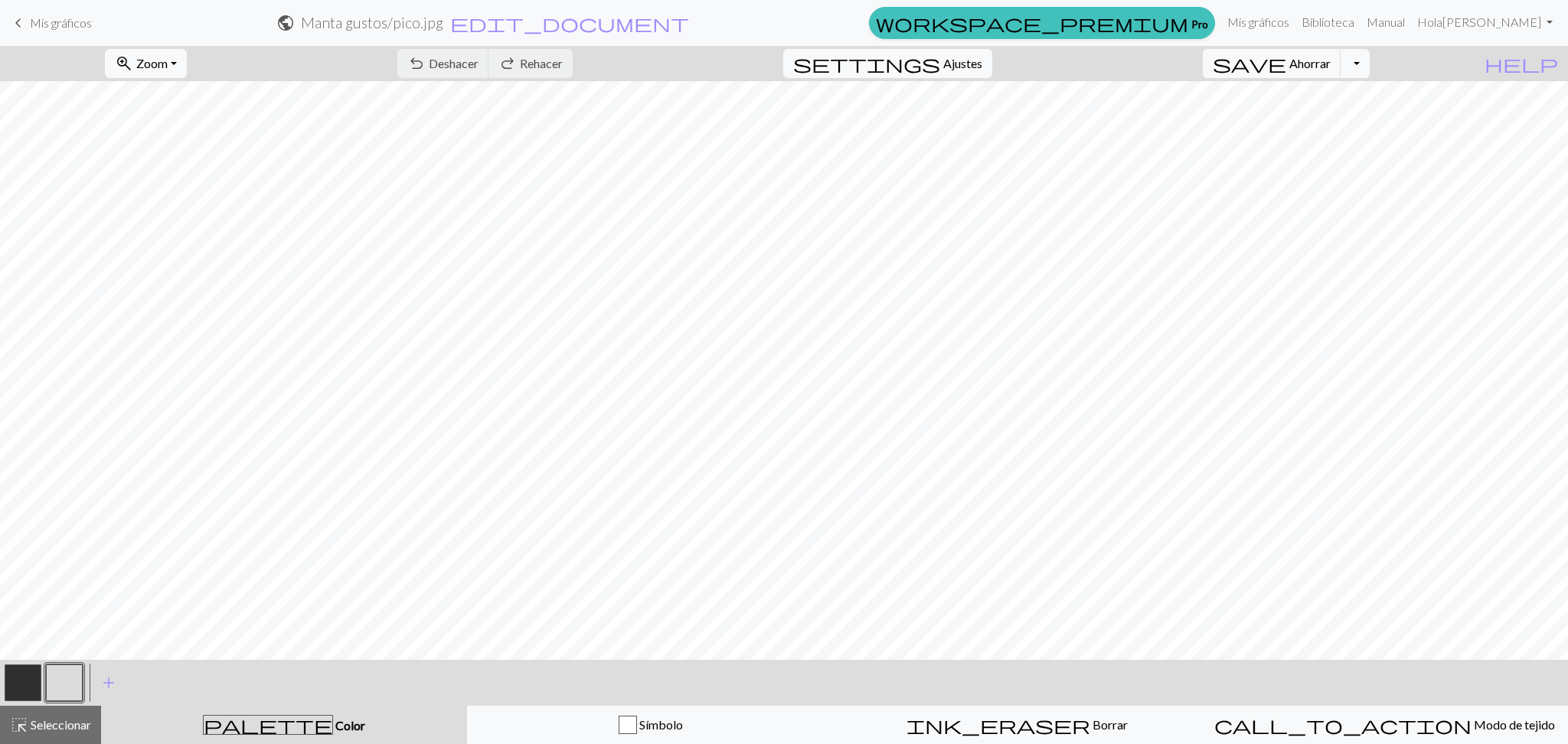
click at [60, 29] on font "Mis gráficos" at bounding box center [60, 23] width 62 height 15
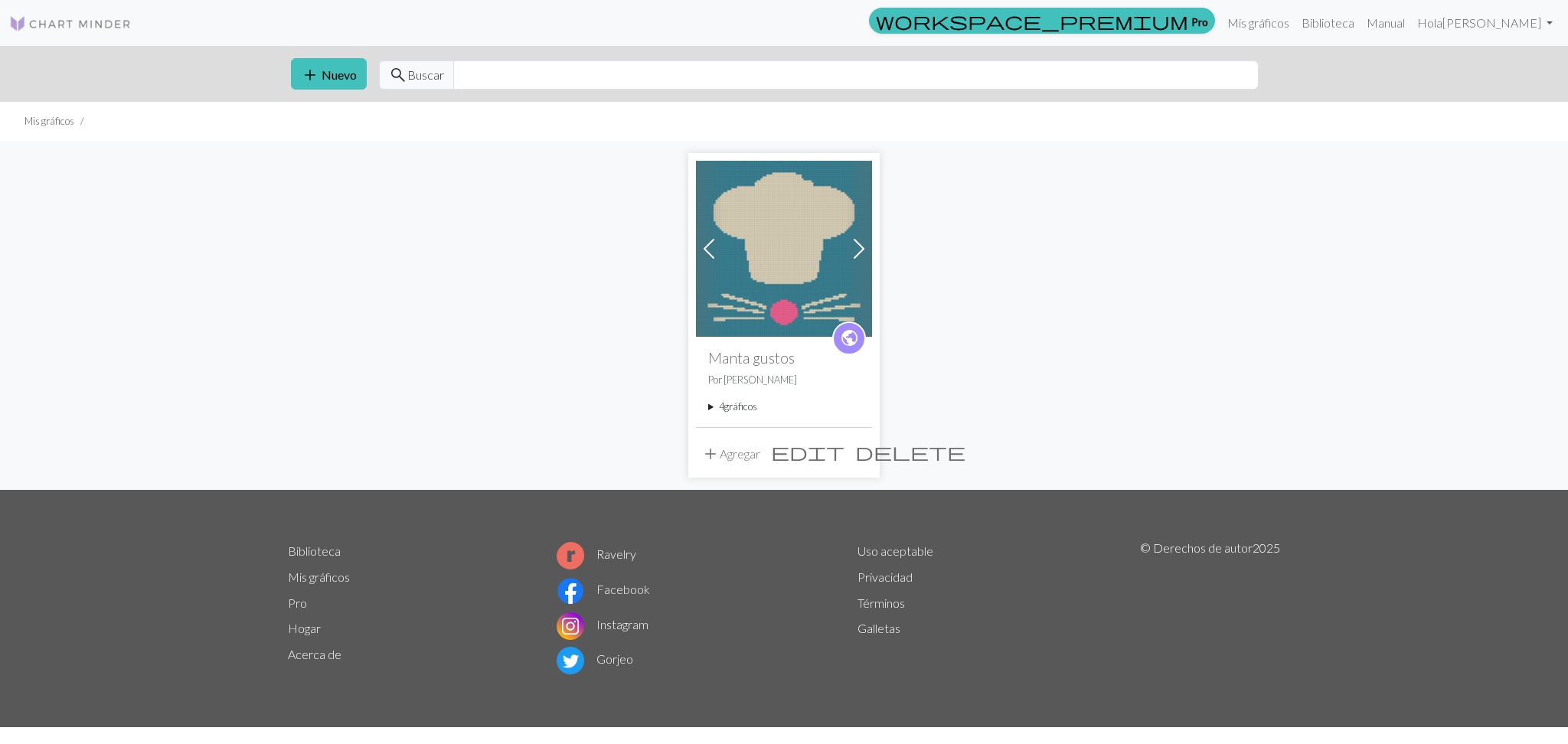
click at [727, 410] on font "gráficos" at bounding box center [740, 406] width 33 height 12
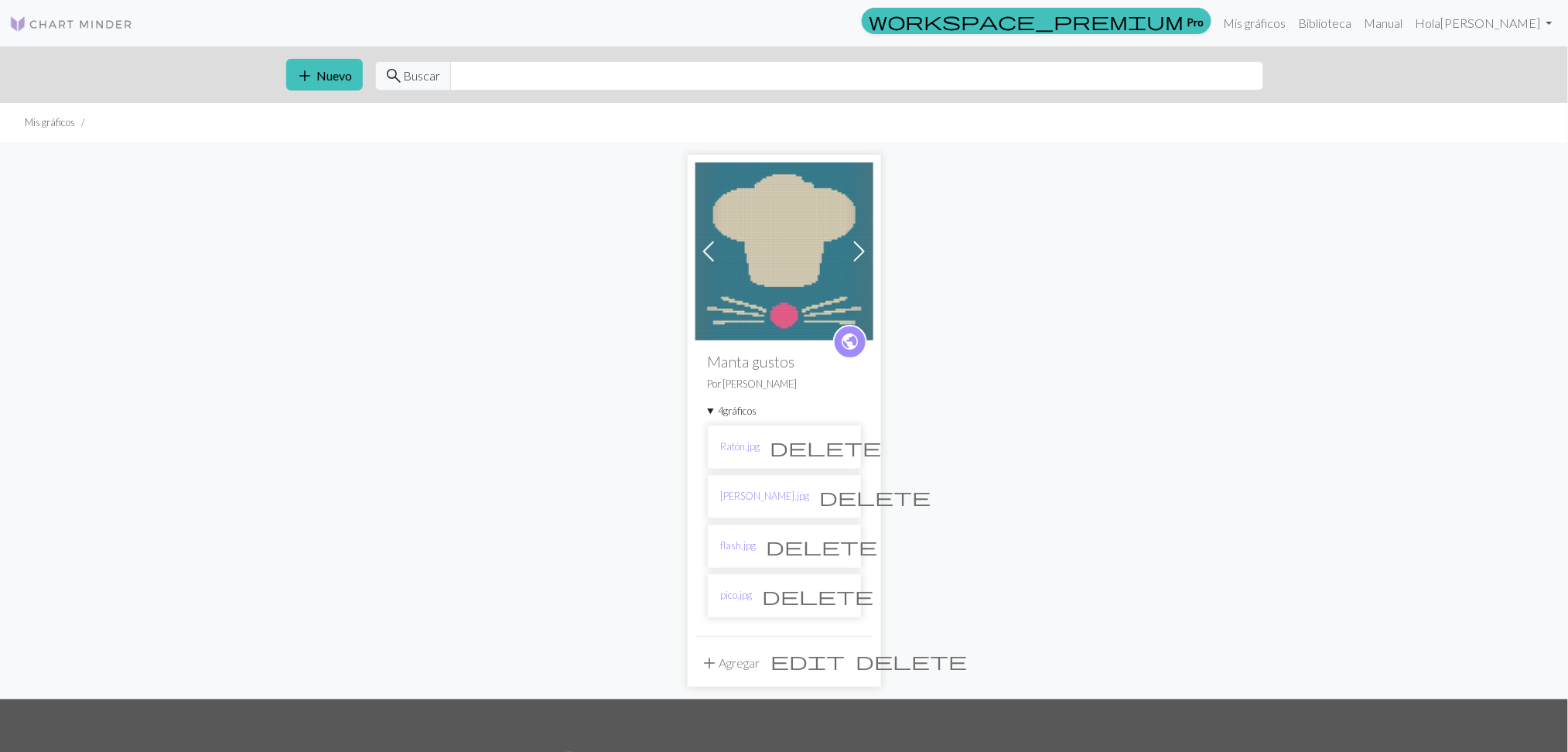
click at [830, 597] on span "delete" at bounding box center [818, 595] width 112 height 22
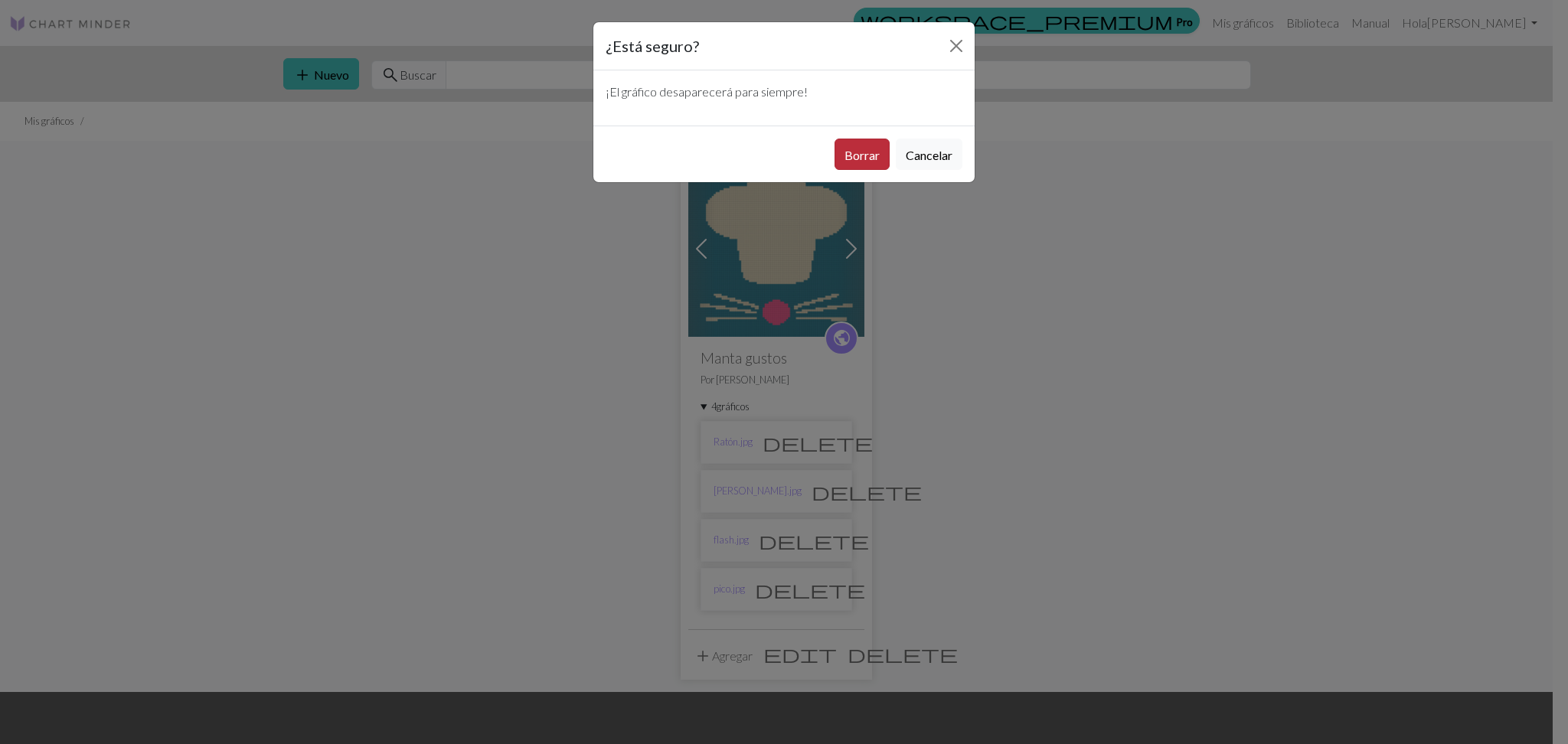
click at [862, 142] on button "Borrar" at bounding box center [861, 154] width 55 height 31
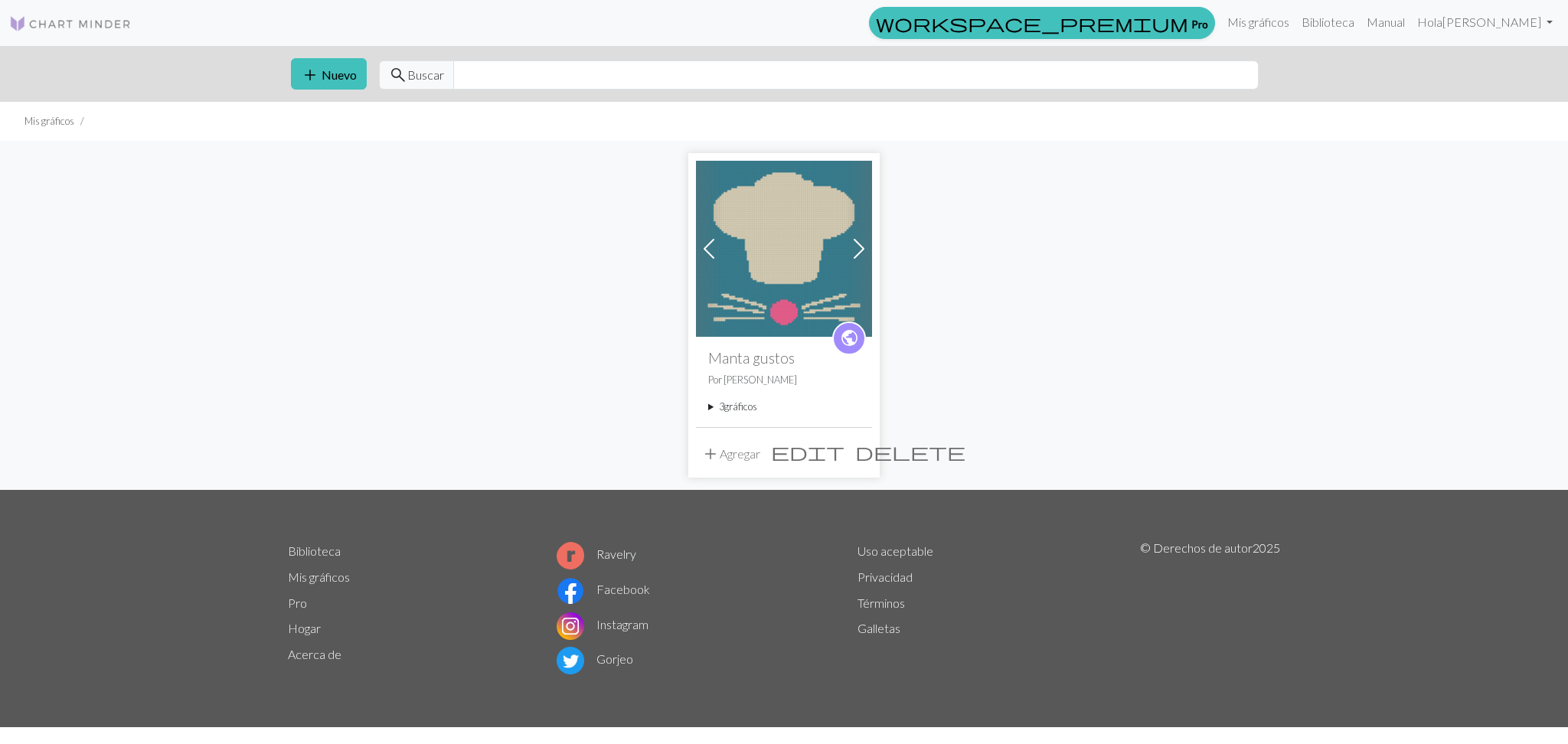
click at [729, 454] on font "Agregar" at bounding box center [740, 453] width 41 height 15
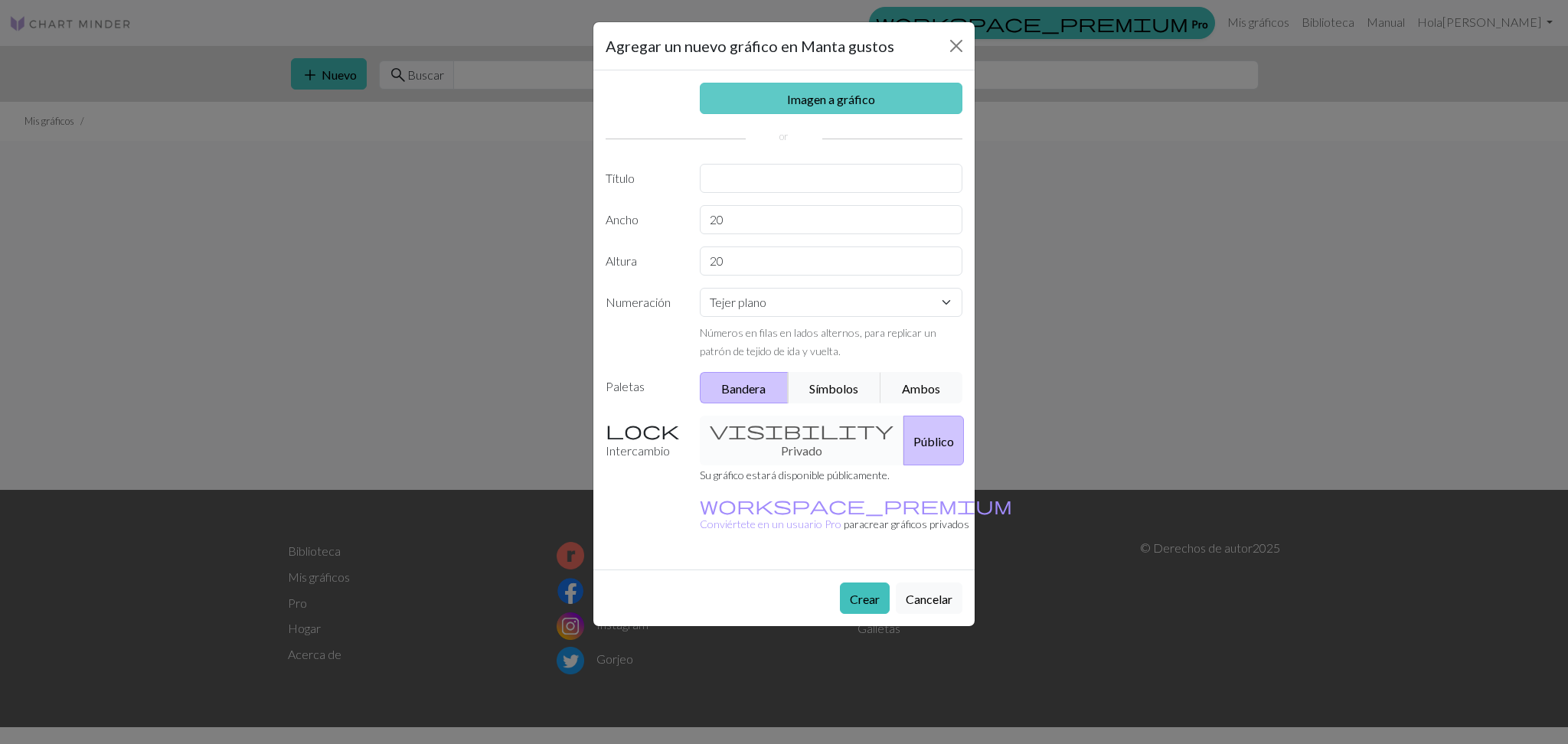
click at [831, 98] on font "Imagen a gráfico" at bounding box center [830, 99] width 88 height 15
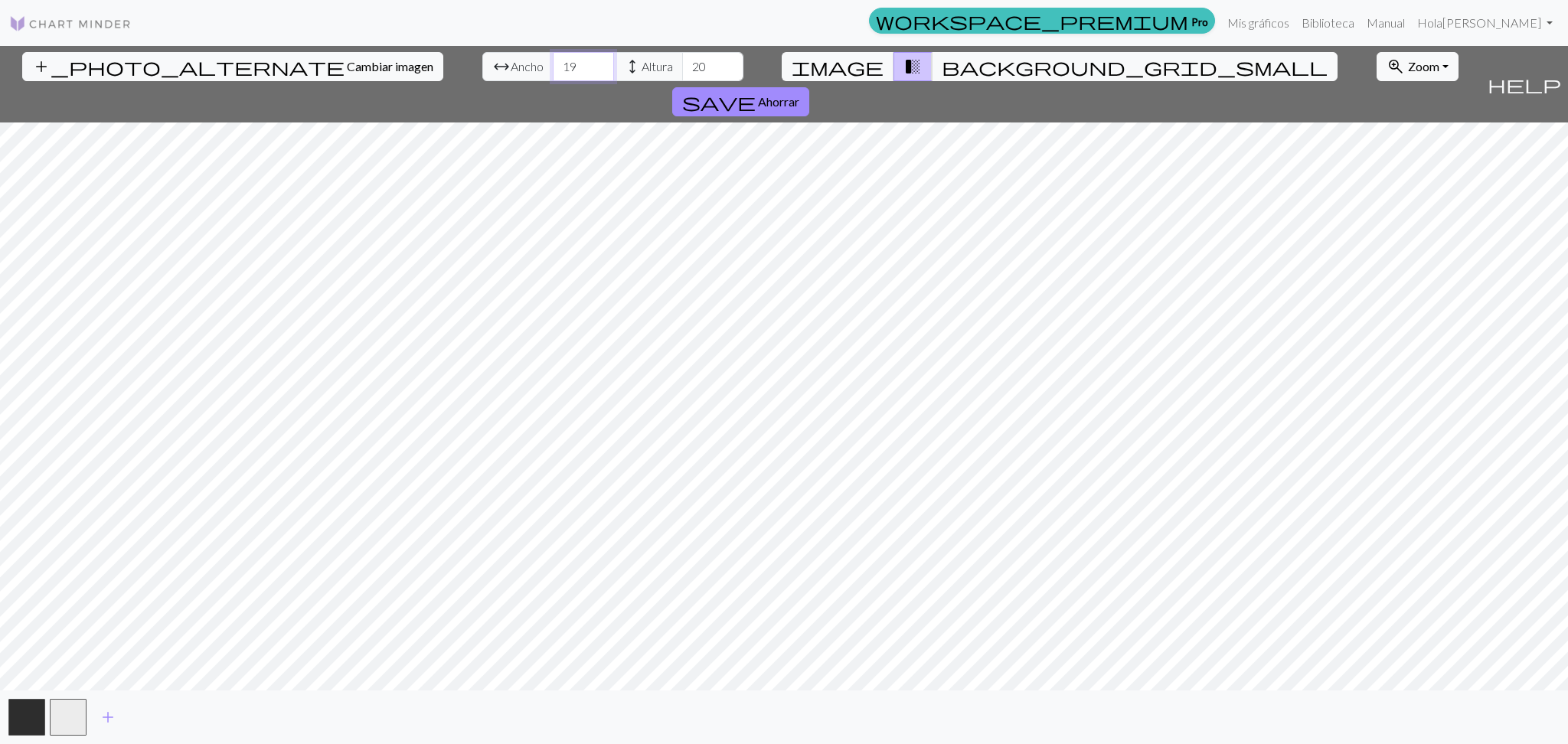
click at [553, 72] on input "19" at bounding box center [583, 66] width 61 height 29
click at [553, 67] on input "19" at bounding box center [583, 66] width 61 height 29
type input "90"
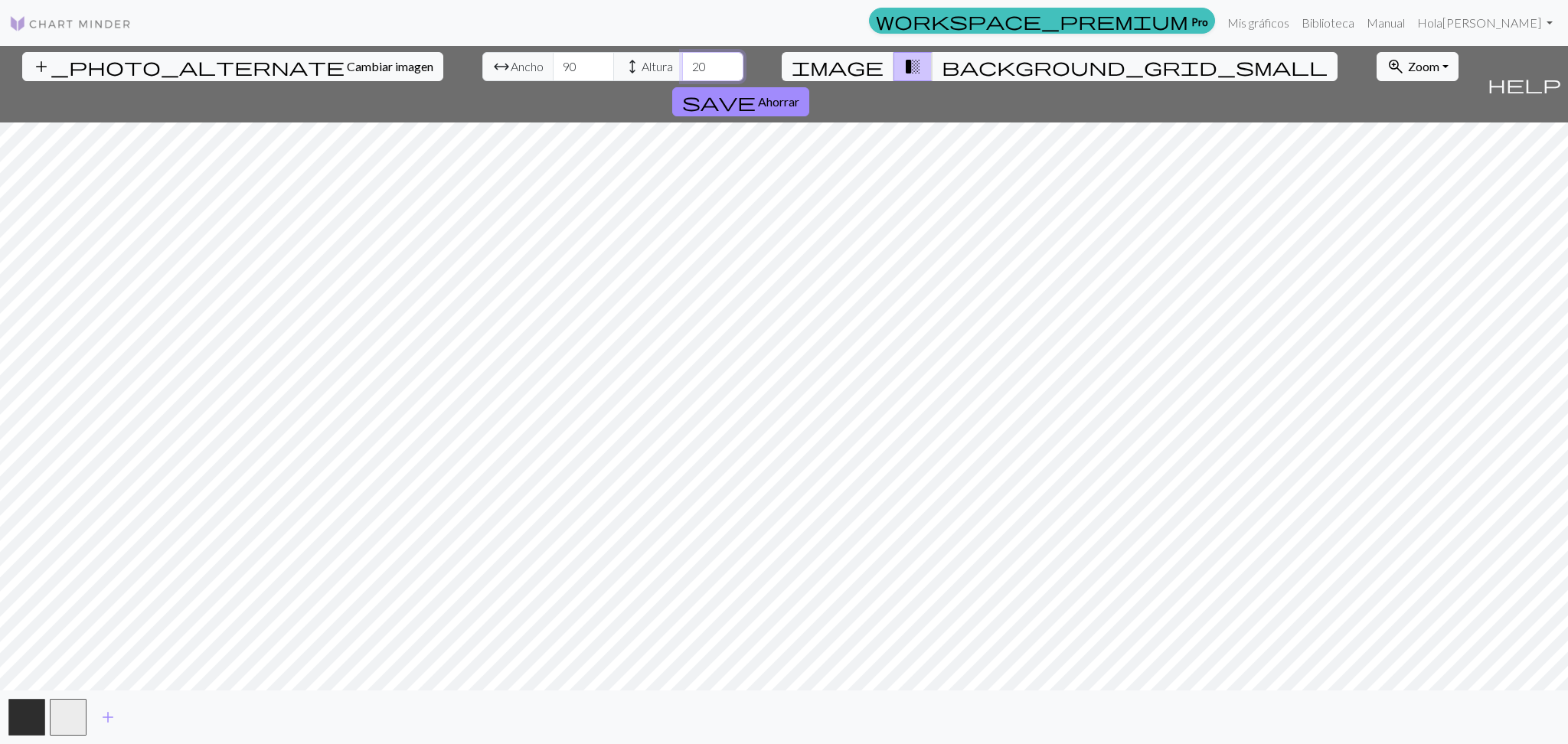
click at [682, 73] on input "20" at bounding box center [713, 66] width 61 height 29
type input "2"
type input "90"
click at [799, 94] on font "Ahorrar" at bounding box center [779, 101] width 42 height 15
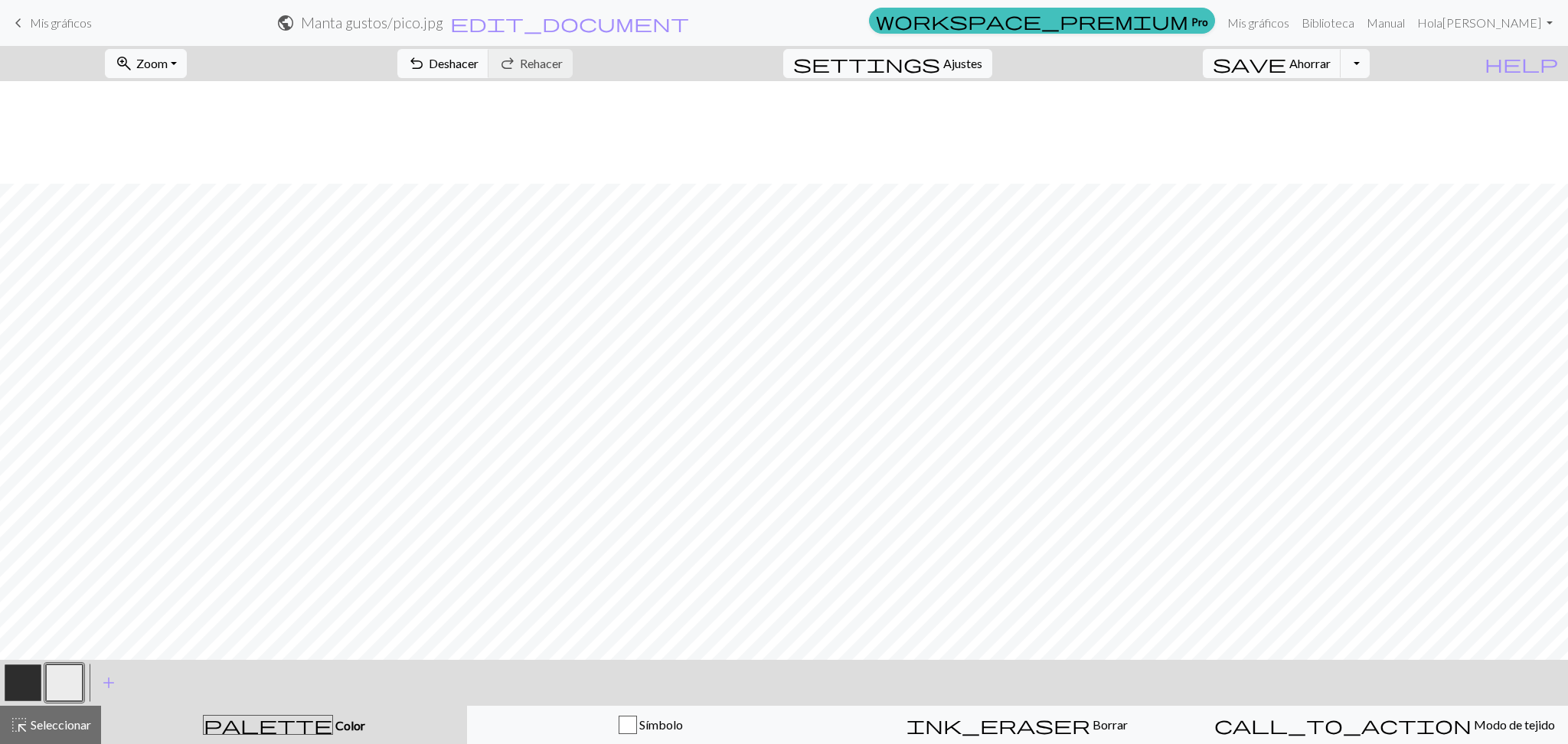
scroll to position [306, 0]
click at [26, 686] on button "button" at bounding box center [23, 683] width 37 height 37
click at [1328, 57] on font "Ahorrar" at bounding box center [1310, 63] width 42 height 15
